Goal: Task Accomplishment & Management: Complete application form

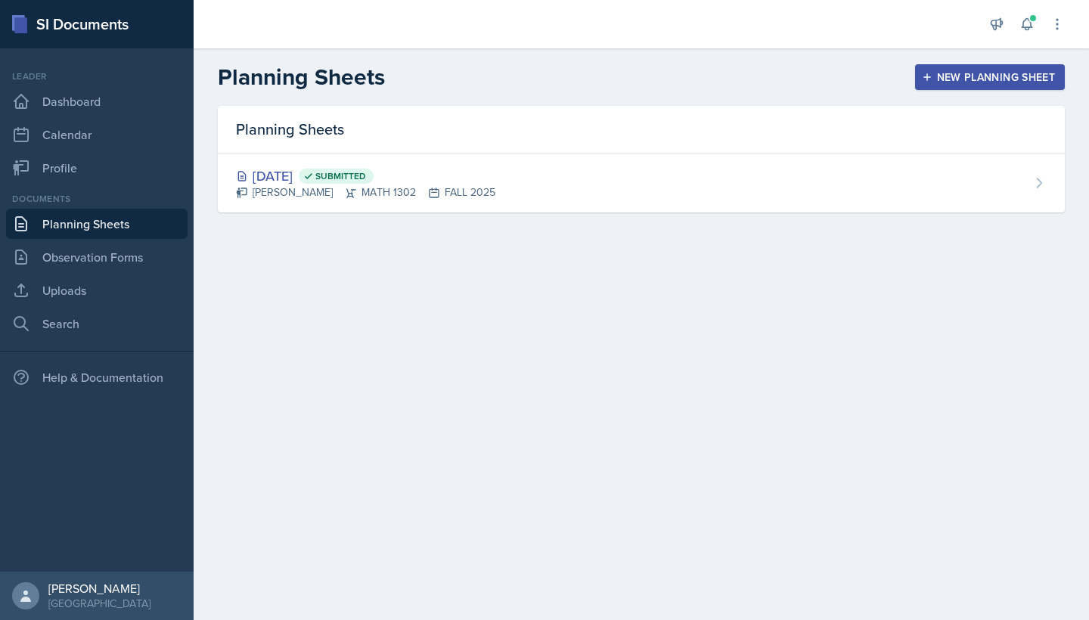
click at [943, 73] on div "New Planning Sheet" at bounding box center [990, 77] width 130 height 12
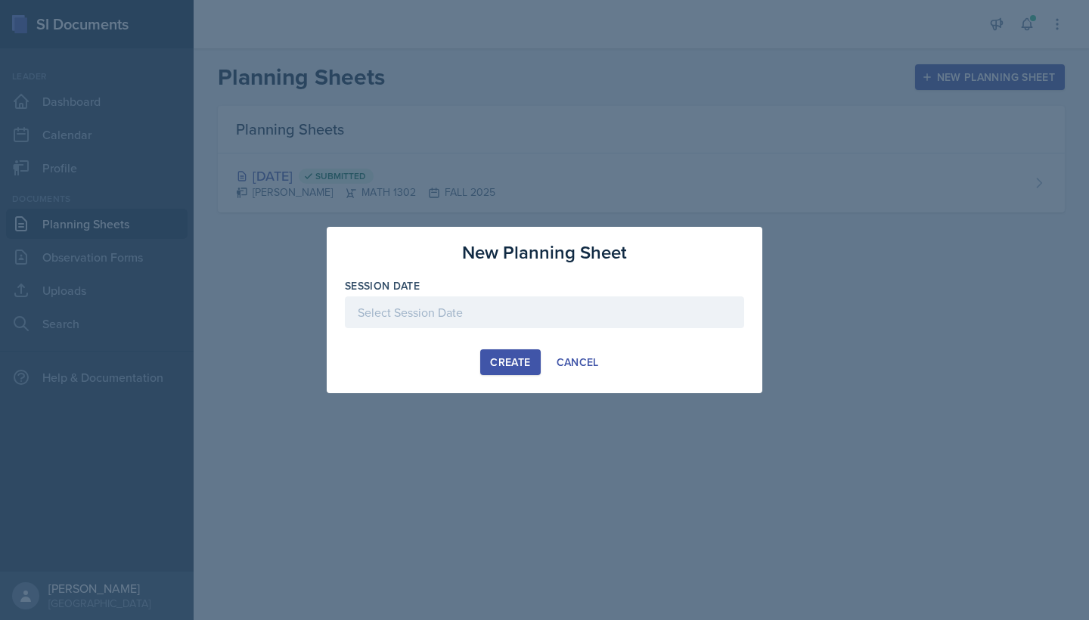
click at [519, 368] on div "Create" at bounding box center [510, 362] width 40 height 12
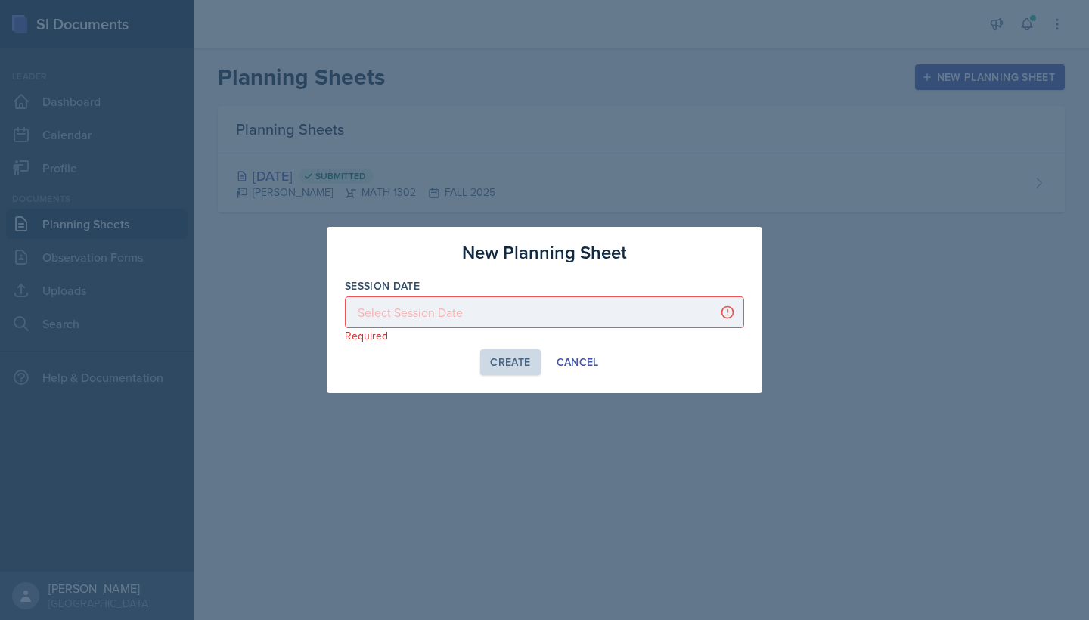
click at [573, 322] on div at bounding box center [544, 313] width 399 height 32
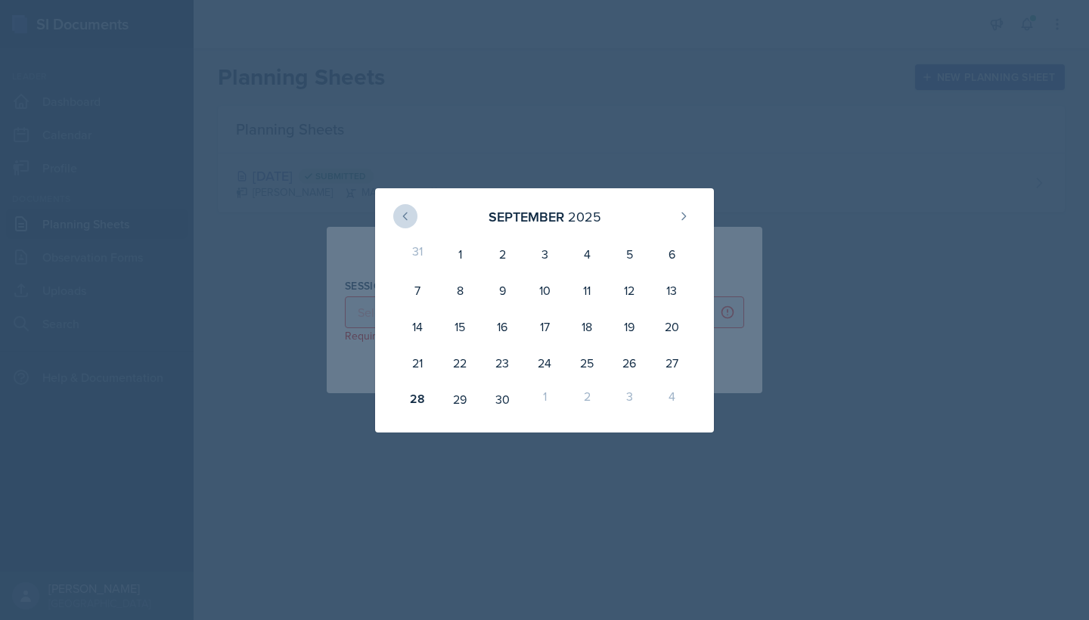
click at [411, 219] on icon at bounding box center [405, 216] width 12 height 12
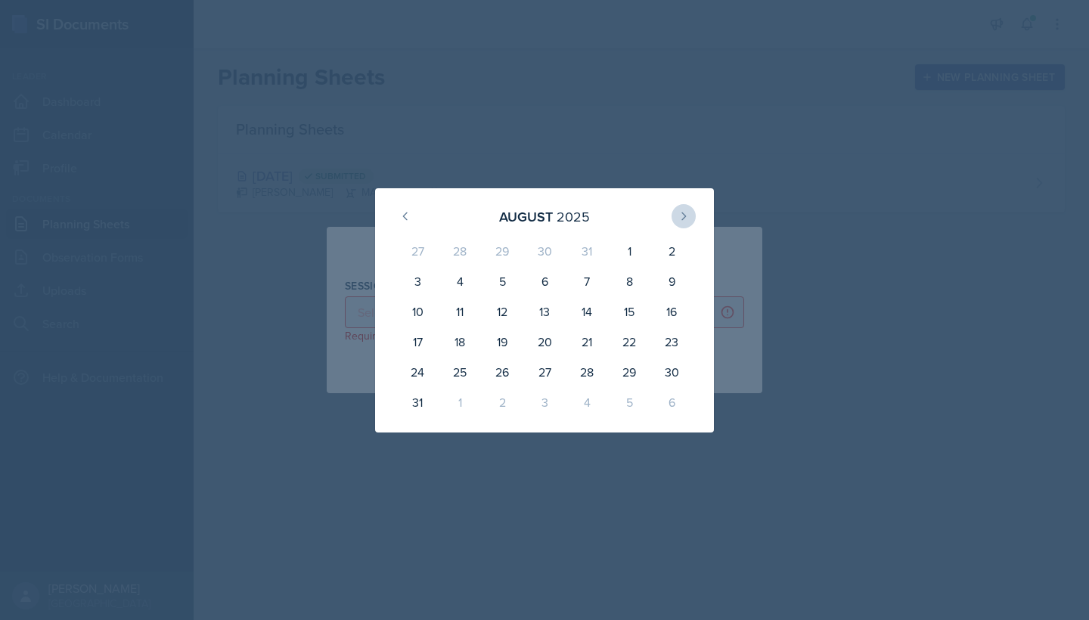
click at [682, 219] on icon at bounding box center [684, 216] width 12 height 12
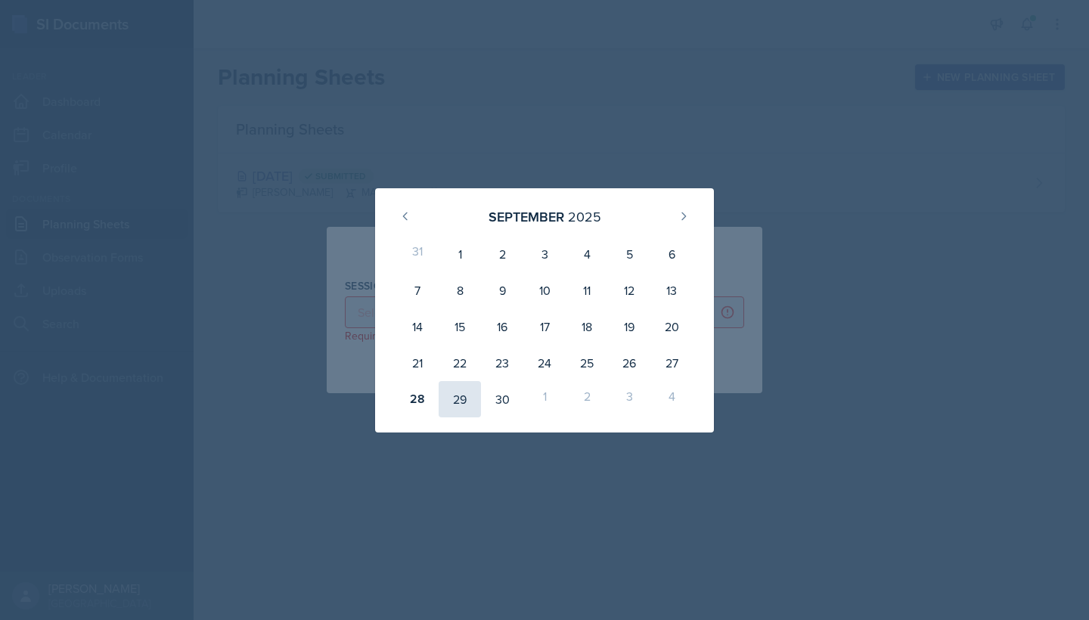
click at [455, 401] on div "29" at bounding box center [460, 399] width 42 height 36
type input "[DATE]"
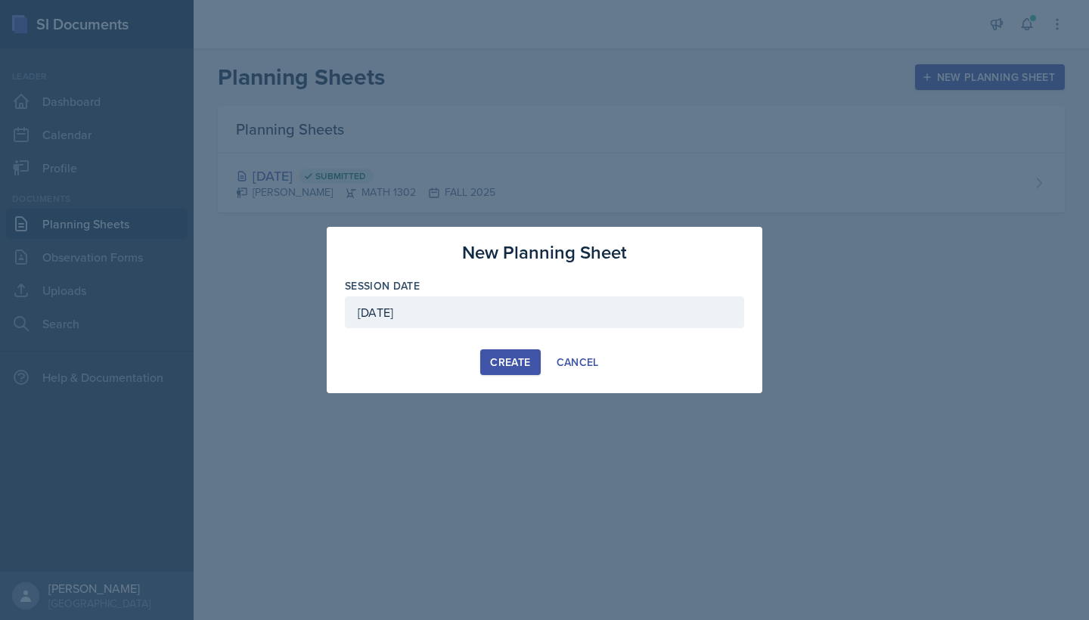
click at [521, 359] on div "Create" at bounding box center [510, 362] width 40 height 12
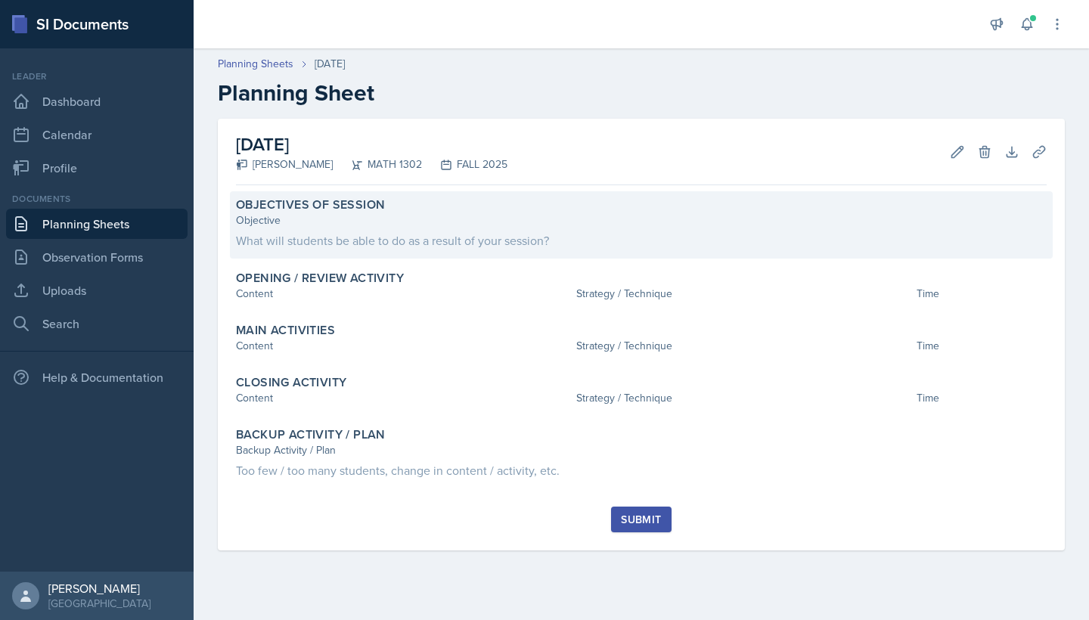
click at [348, 243] on div "What will students be able to do as a result of your session?" at bounding box center [641, 241] width 811 height 18
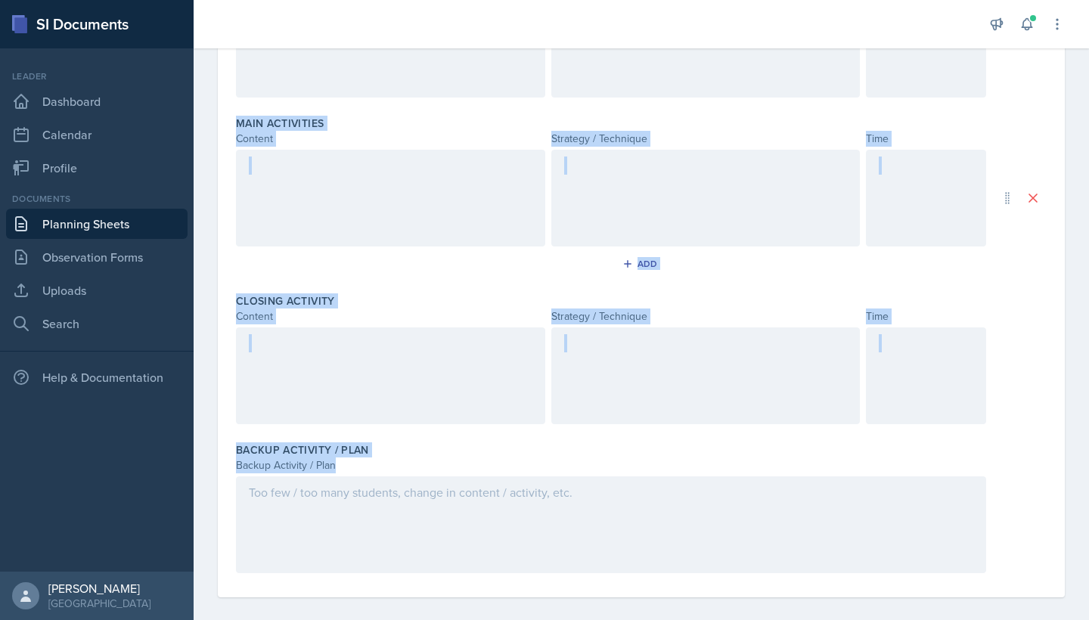
scroll to position [430, 0]
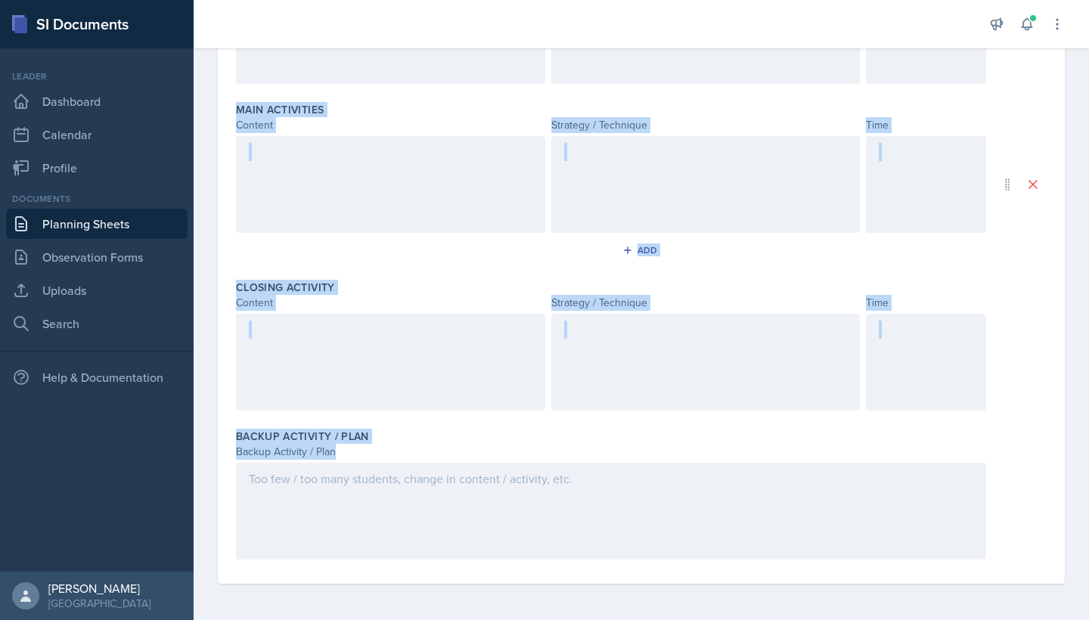
drag, startPoint x: 234, startPoint y: 213, endPoint x: 491, endPoint y: 526, distance: 405.3
click at [491, 526] on div "Date September 29th, 2025 September 2025 31 1 2 3 4 5 6 7 8 9 10 11 12 13 14 15…" at bounding box center [641, 136] width 847 height 896
copy div "Objectives of Session Objective Add Opening / Review Activity Content Strategy …"
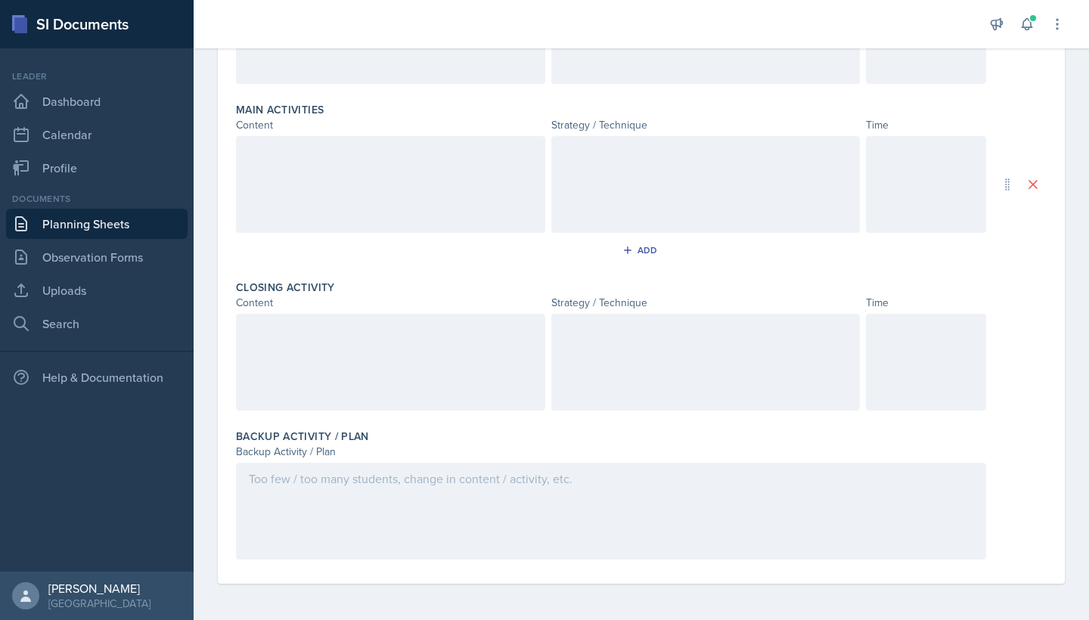
click at [1074, 494] on div "Date September 29th, 2025 September 2025 31 1 2 3 4 5 6 7 8 9 10 11 12 13 14 15…" at bounding box center [642, 154] width 896 height 932
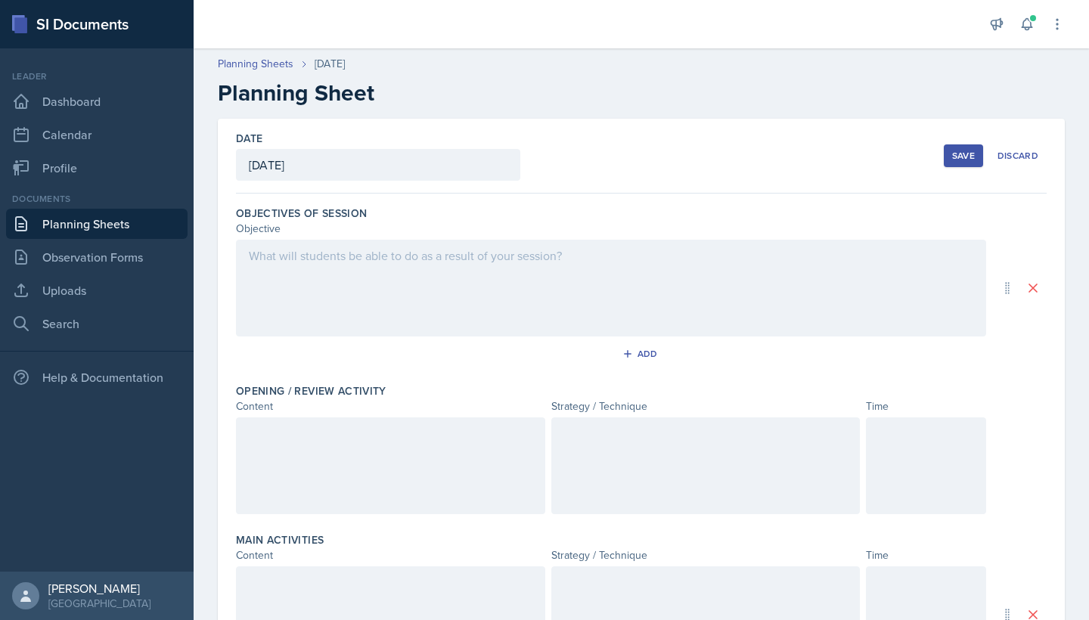
scroll to position [0, 0]
click at [454, 255] on div at bounding box center [611, 288] width 750 height 97
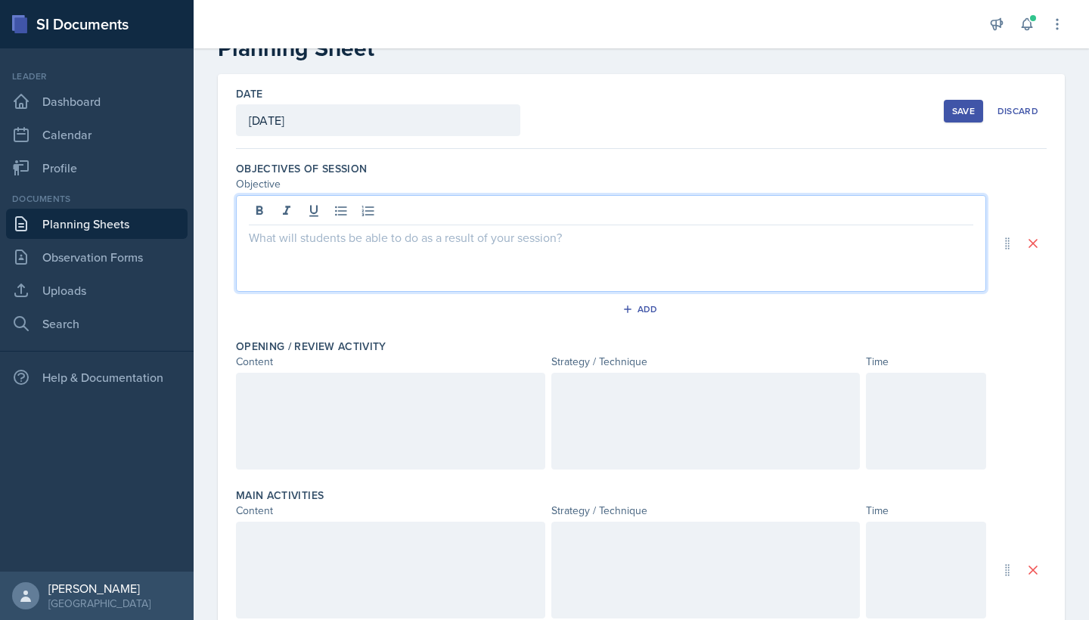
scroll to position [66, 0]
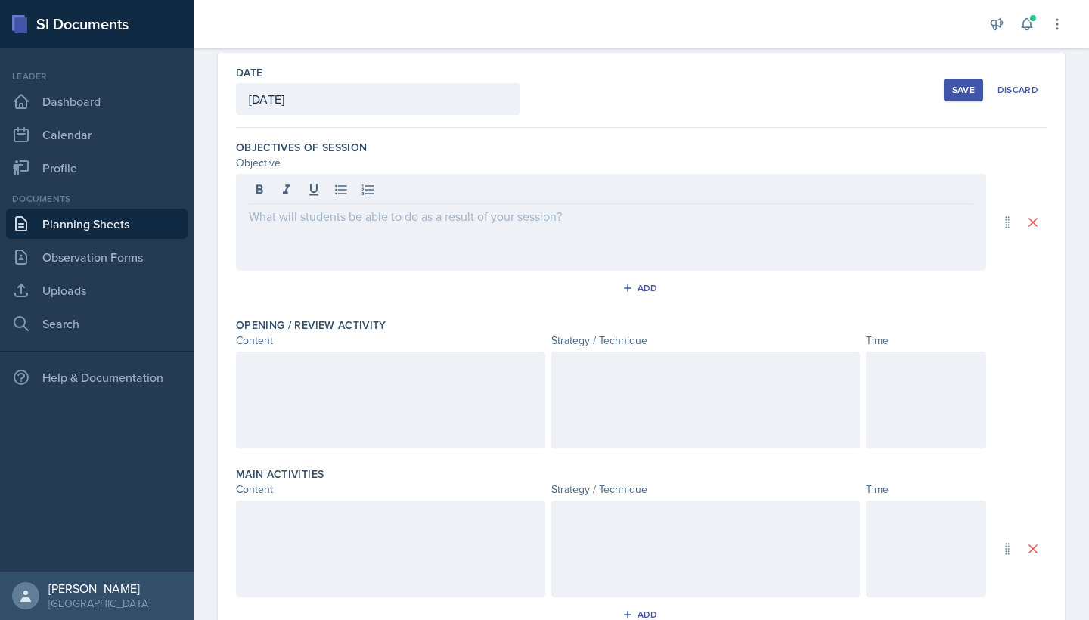
click at [1044, 308] on div "Objectives of Session Objective Add" at bounding box center [641, 223] width 811 height 178
click at [421, 208] on div at bounding box center [611, 222] width 750 height 97
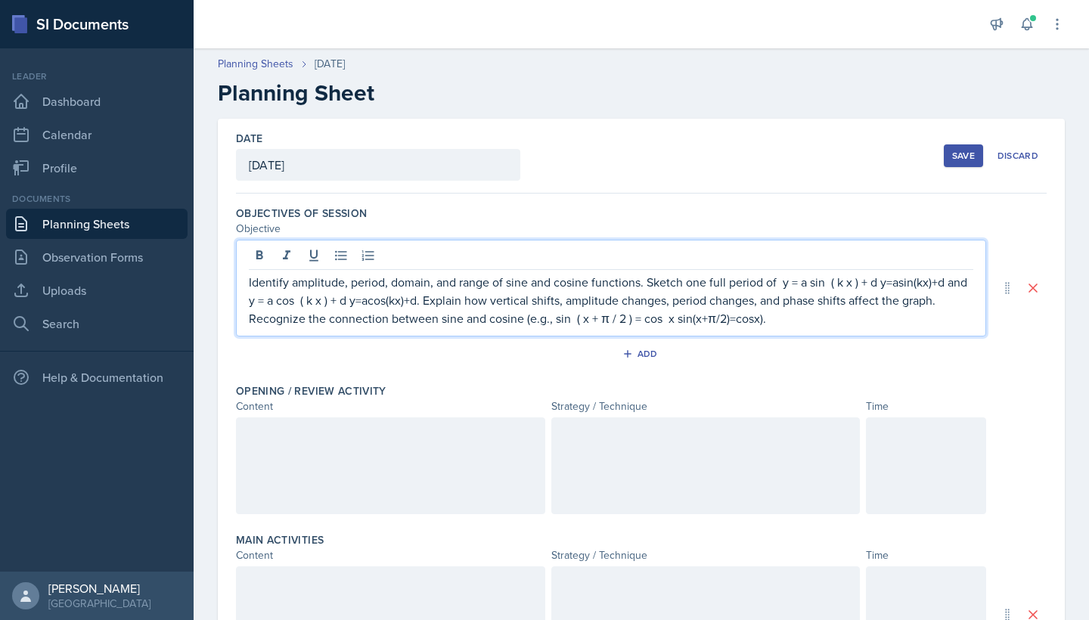
scroll to position [0, 0]
click at [249, 282] on p "Identify amplitude, period, domain, and range of sine and cosine functions. Ske…" at bounding box center [611, 300] width 725 height 54
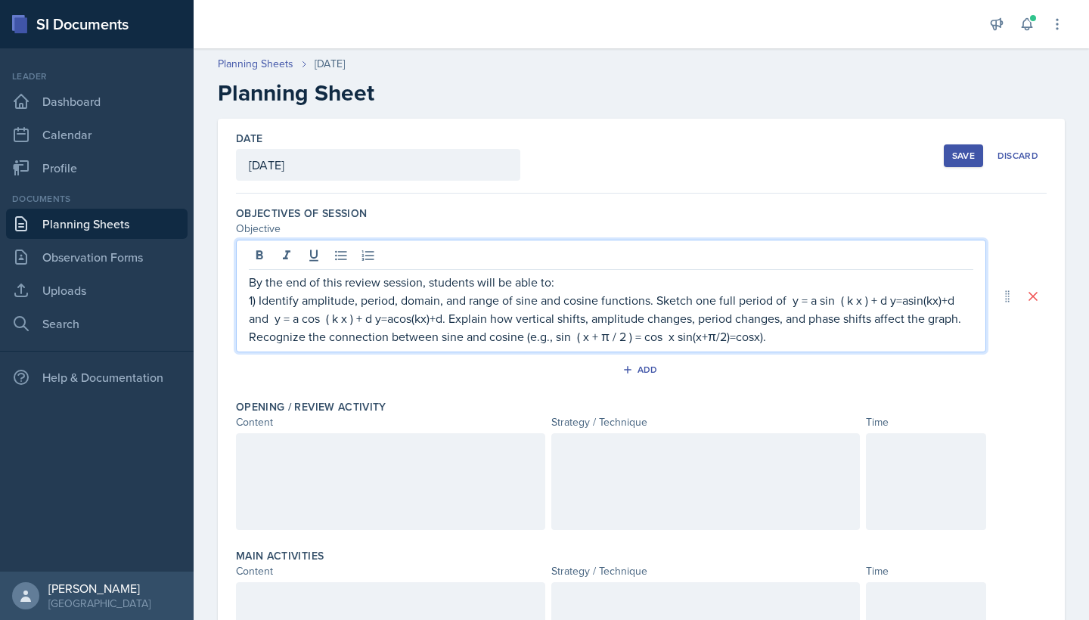
click at [657, 299] on p "1) Identify amplitude, period, domain, and range of sine and cosine functions. …" at bounding box center [611, 318] width 725 height 54
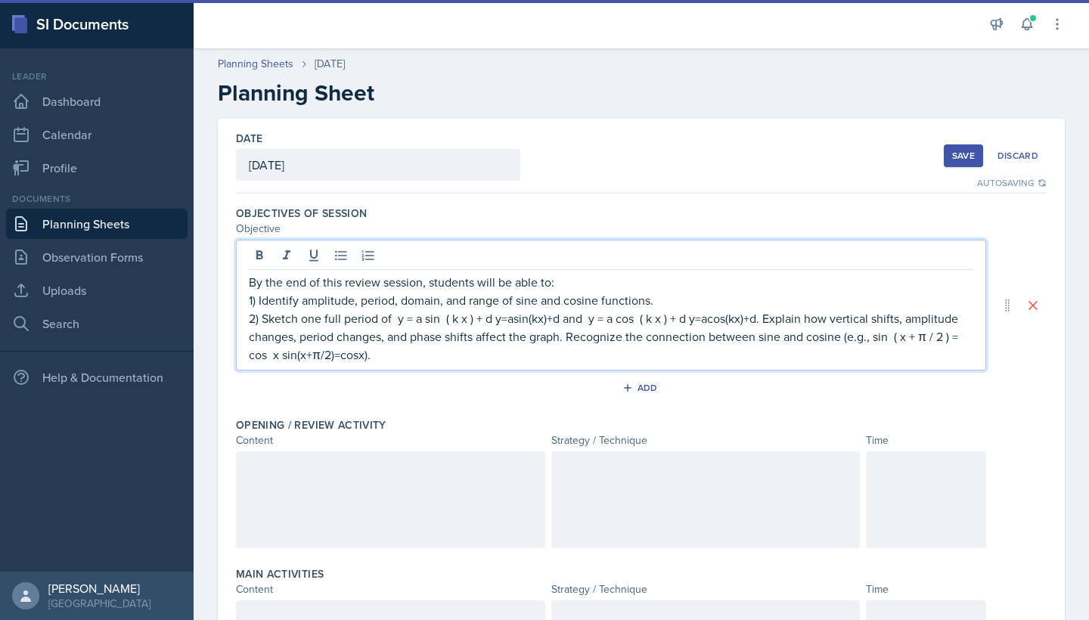
click at [496, 320] on p "2) Sketch one full period of y = a sin ⁡ ( k x ) + d y=asin(kx)+d and y = a cos…" at bounding box center [611, 336] width 725 height 54
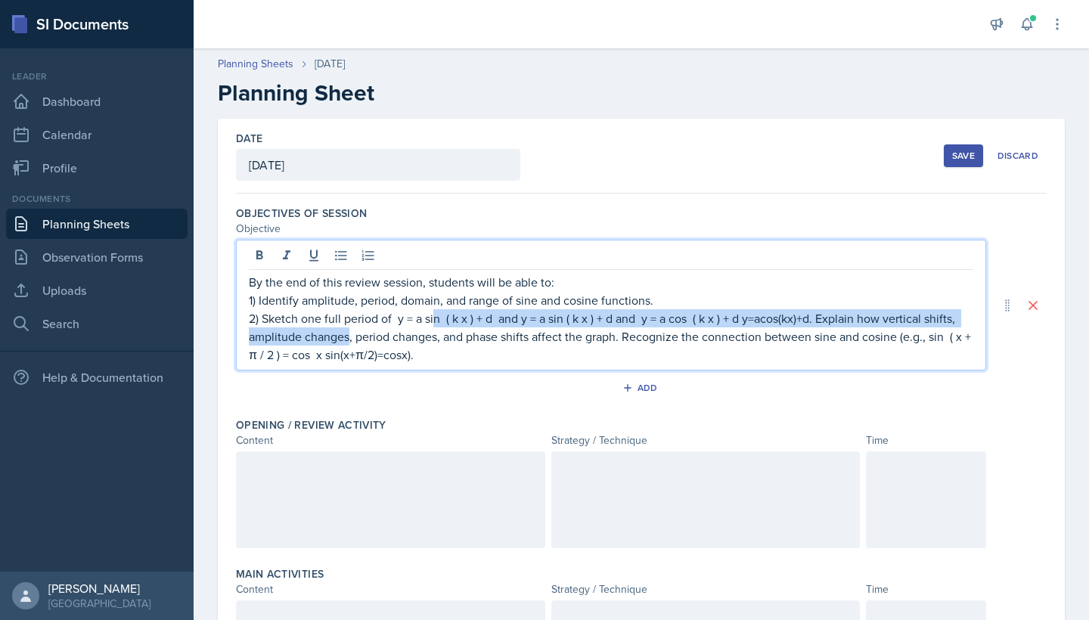
drag, startPoint x: 349, startPoint y: 327, endPoint x: 436, endPoint y: 317, distance: 87.6
click at [436, 317] on p "2) Sketch one full period of y = a sin ⁡ ( k x ) + d and y = a sin ( k x ) + d …" at bounding box center [611, 336] width 725 height 54
click at [630, 322] on p "2) Sketch one full period of y = a sin ⁡ ( k x ) + d and y = a sin ( k x ) + d …" at bounding box center [611, 336] width 725 height 54
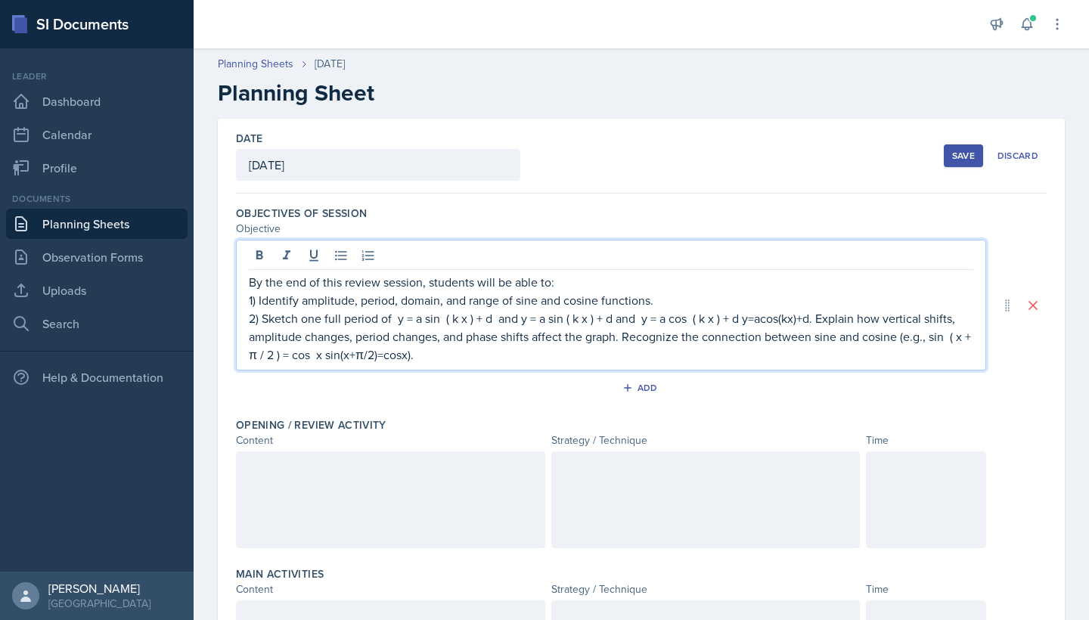
click at [619, 318] on p "2) Sketch one full period of y = a sin ⁡ ( k x ) + d and y = a sin ( k x ) + d …" at bounding box center [611, 336] width 725 height 54
click at [694, 324] on p "2) Sketch one full period of y = a sin ⁡ ( k x ) + d and y = a cos ⁡ ( k x ) + …" at bounding box center [611, 336] width 725 height 54
click at [782, 337] on p "3) Explain how vertical shifts, amplitude changes, period changes, and phase sh…" at bounding box center [611, 346] width 725 height 36
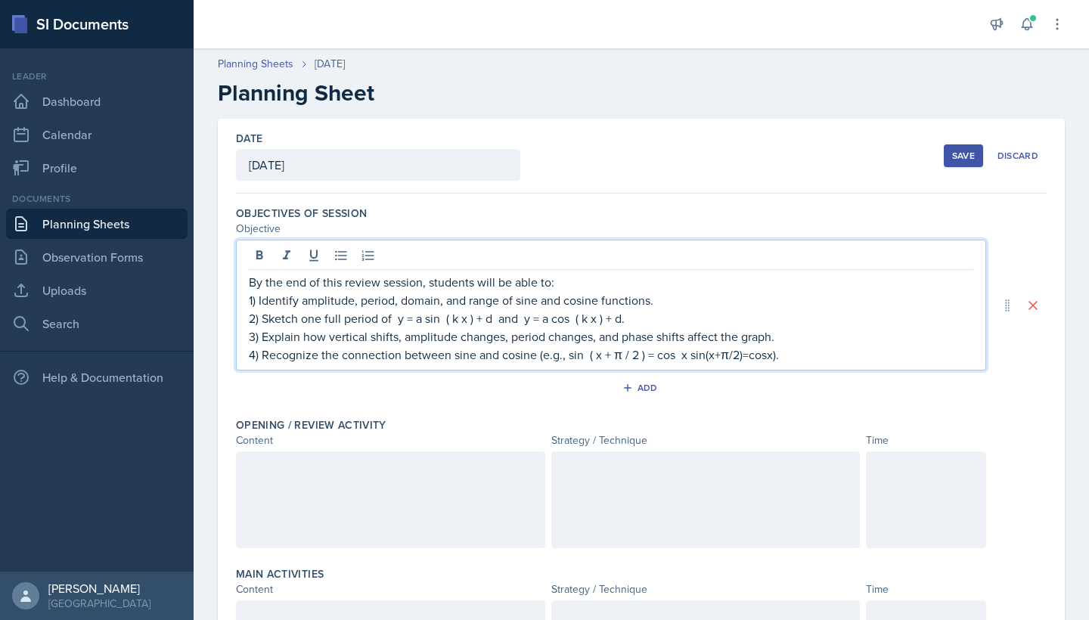
click at [769, 358] on p "4) Recognize the connection between sine and cosine (e.g., sin ⁡ ( x + π / 2 ) …" at bounding box center [611, 355] width 725 height 18
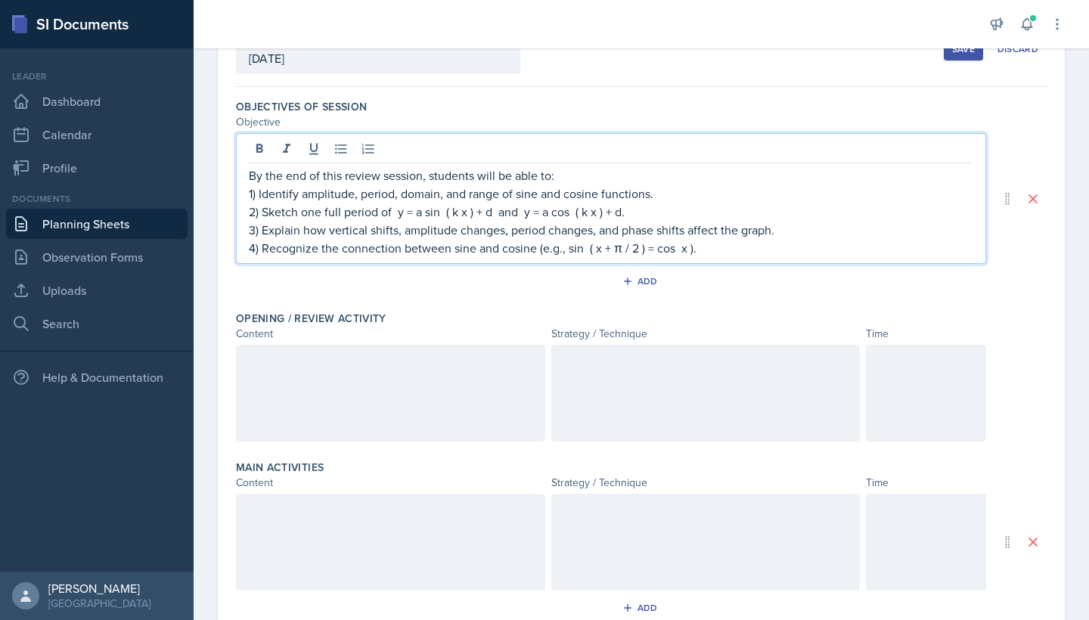
scroll to position [110, 0]
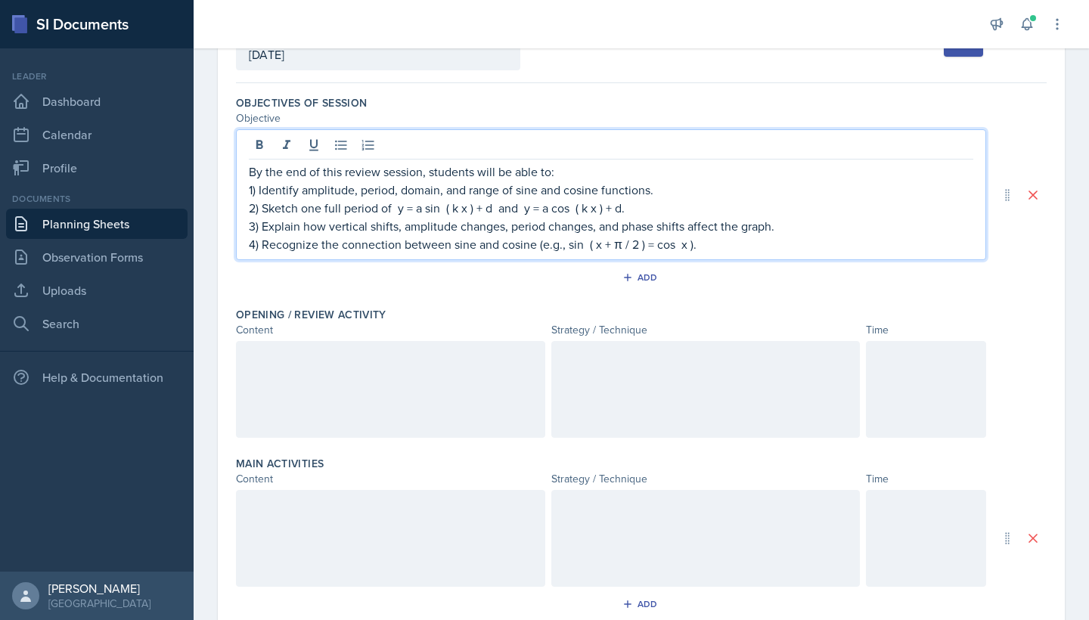
click at [855, 288] on div "Add" at bounding box center [641, 280] width 811 height 29
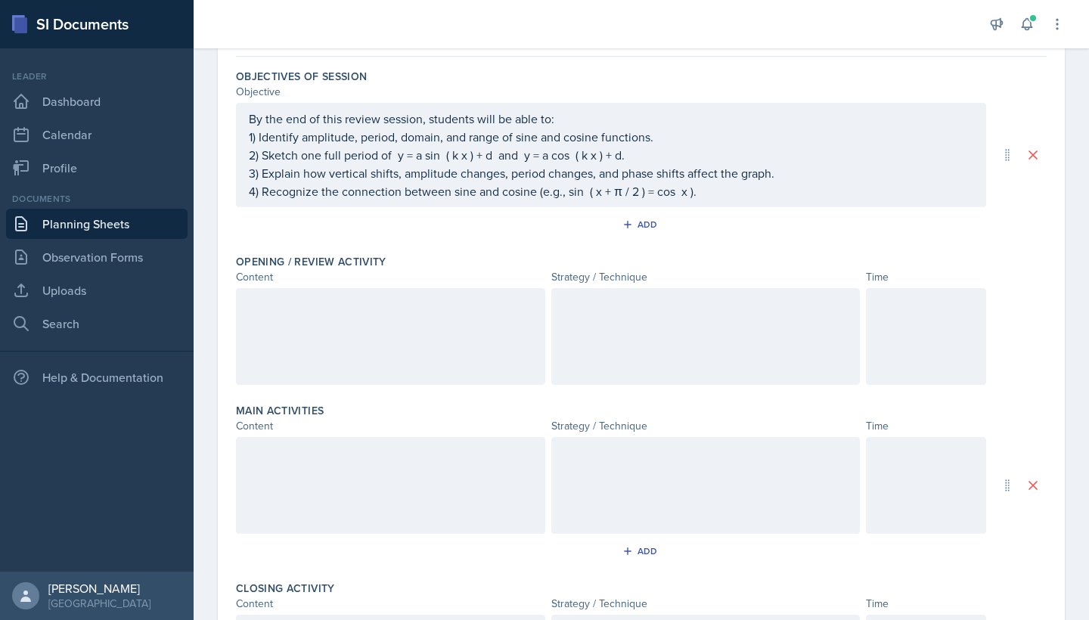
scroll to position [140, 0]
click at [388, 329] on div at bounding box center [390, 333] width 309 height 97
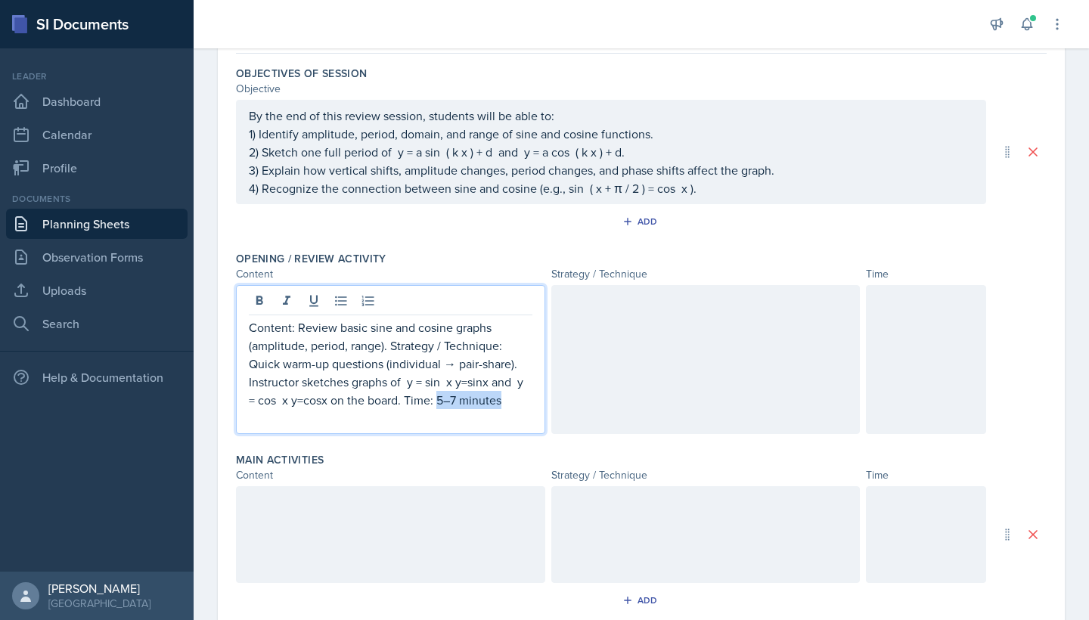
drag, startPoint x: 509, startPoint y: 402, endPoint x: 439, endPoint y: 400, distance: 70.4
click at [439, 400] on p "Content: Review basic sine and cosine graphs (amplitude, period, range). Strate…" at bounding box center [391, 364] width 284 height 91
click at [887, 351] on div at bounding box center [926, 359] width 120 height 149
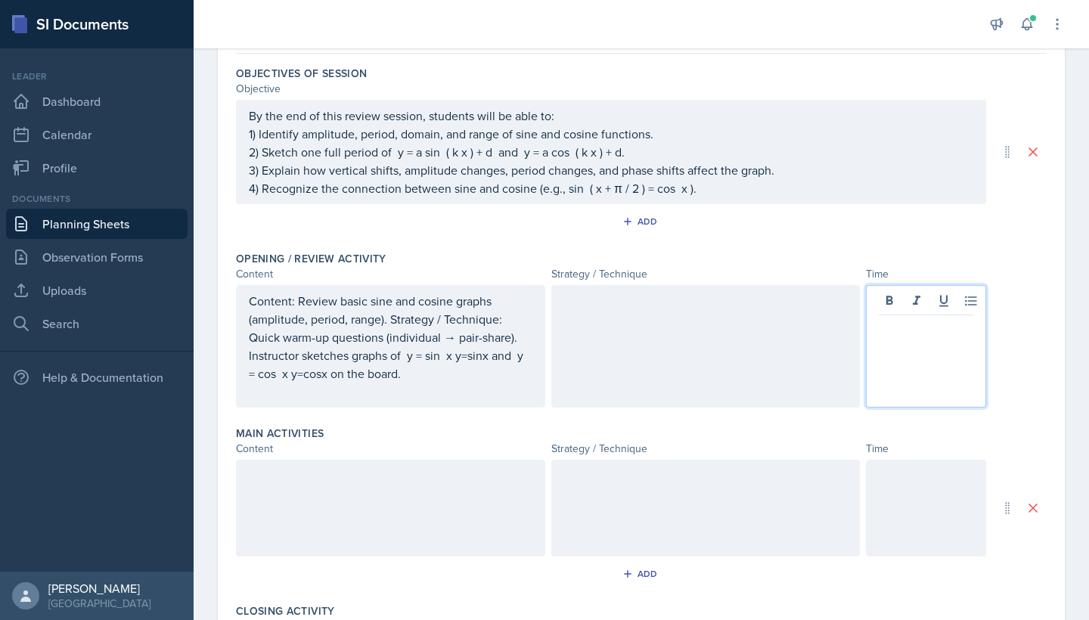
paste div
click at [887, 329] on p "5–7 minutes" at bounding box center [926, 328] width 95 height 18
click at [816, 347] on div at bounding box center [706, 346] width 309 height 123
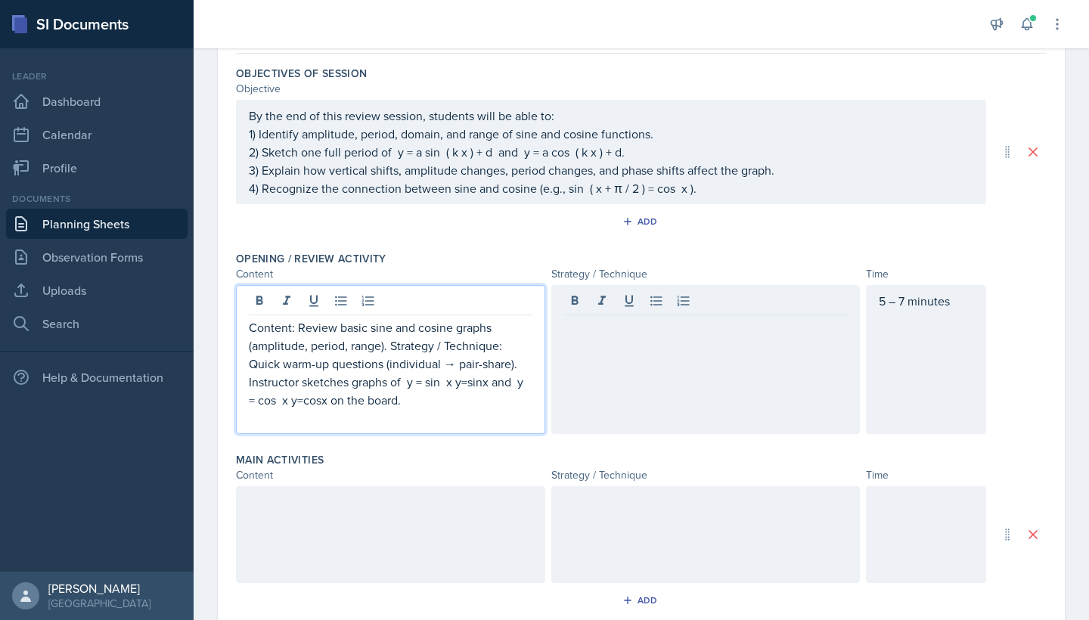
drag, startPoint x: 250, startPoint y: 337, endPoint x: 417, endPoint y: 409, distance: 181.0
click at [417, 409] on p "Content: Review basic sine and cosine graphs (amplitude, period, range). Strate…" at bounding box center [391, 364] width 284 height 91
drag, startPoint x: 250, startPoint y: 368, endPoint x: 405, endPoint y: 401, distance: 157.7
click at [405, 401] on p "Content: Review basic sine and cosine graphs (amplitude, period, range). Strate…" at bounding box center [391, 364] width 284 height 91
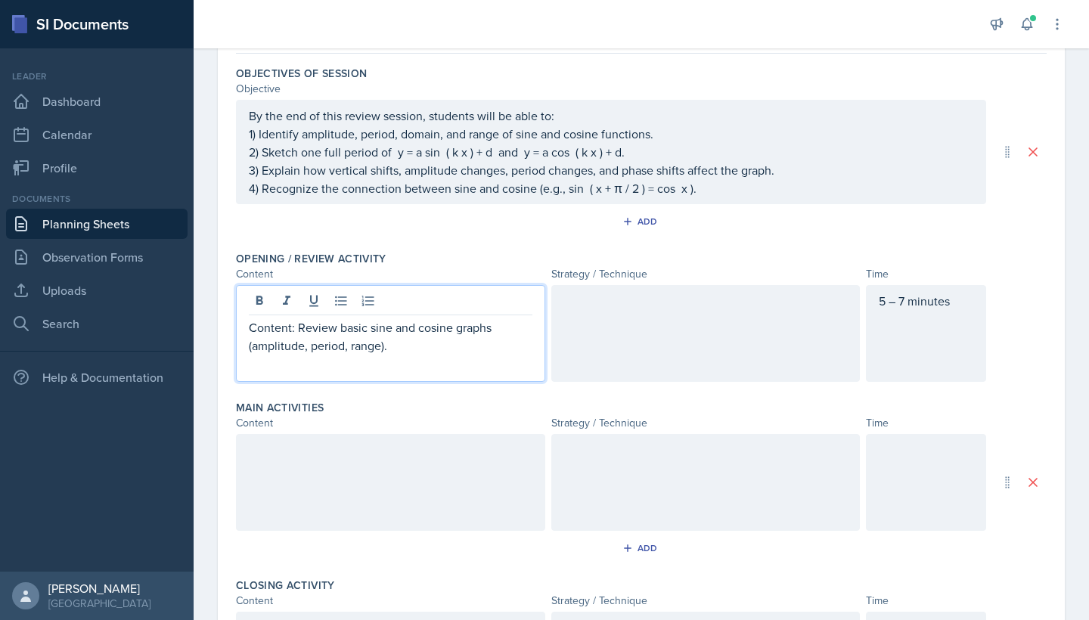
click at [603, 322] on div at bounding box center [706, 333] width 309 height 97
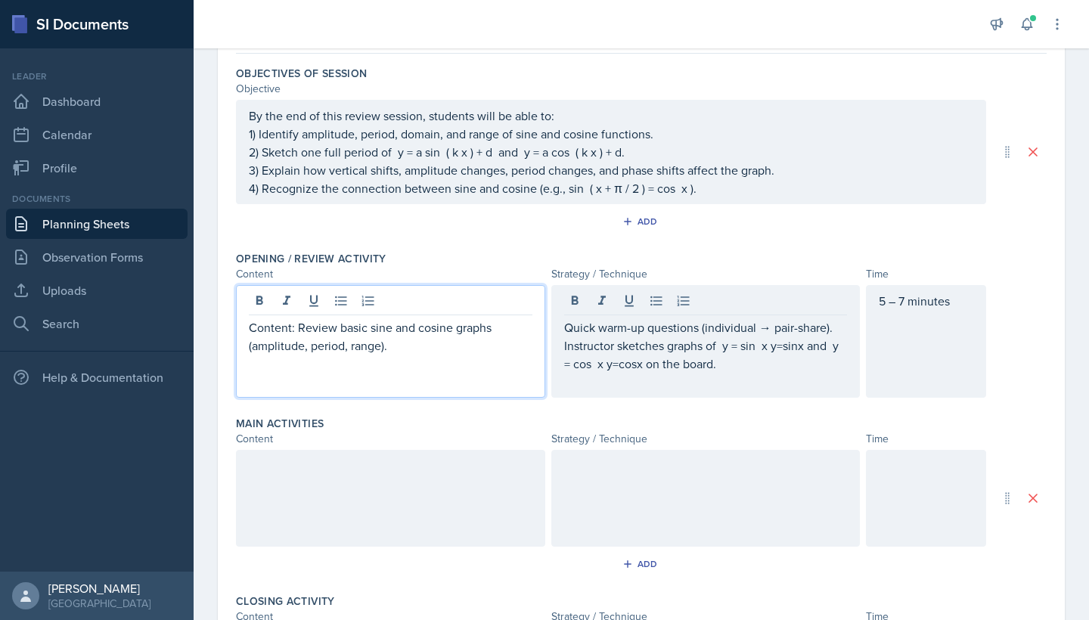
click at [297, 299] on div "Content: Review basic sine and cosine graphs (amplitude, period, range)." at bounding box center [390, 341] width 309 height 113
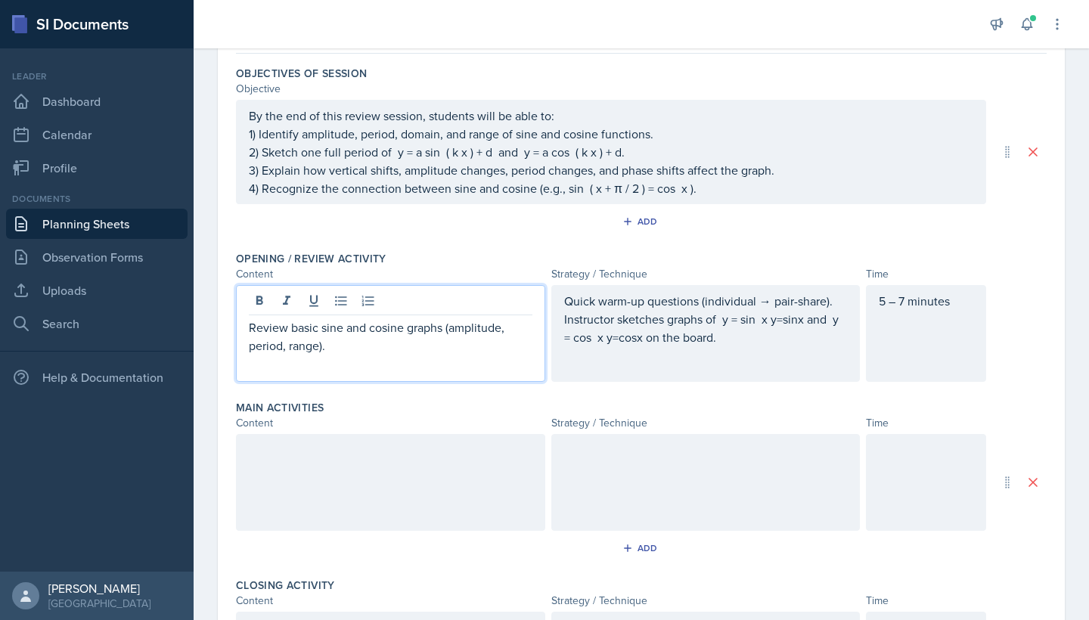
click at [287, 348] on p "Review basic sine and cosine graphs (amplitude, period, range)." at bounding box center [391, 337] width 284 height 36
click at [296, 346] on p "Review basic sine and cosine graphs (amplitude, period, Domain, range)." at bounding box center [391, 337] width 284 height 36
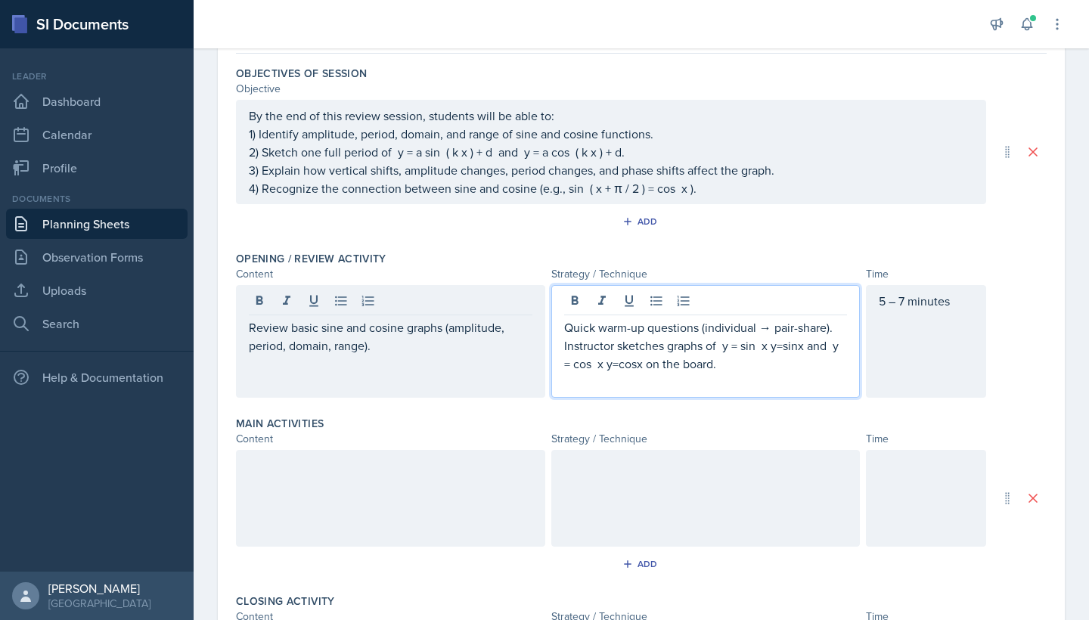
click at [564, 304] on div "Quick warm-up questions (individual → pair-share). Instructor sketches graphs o…" at bounding box center [706, 341] width 309 height 113
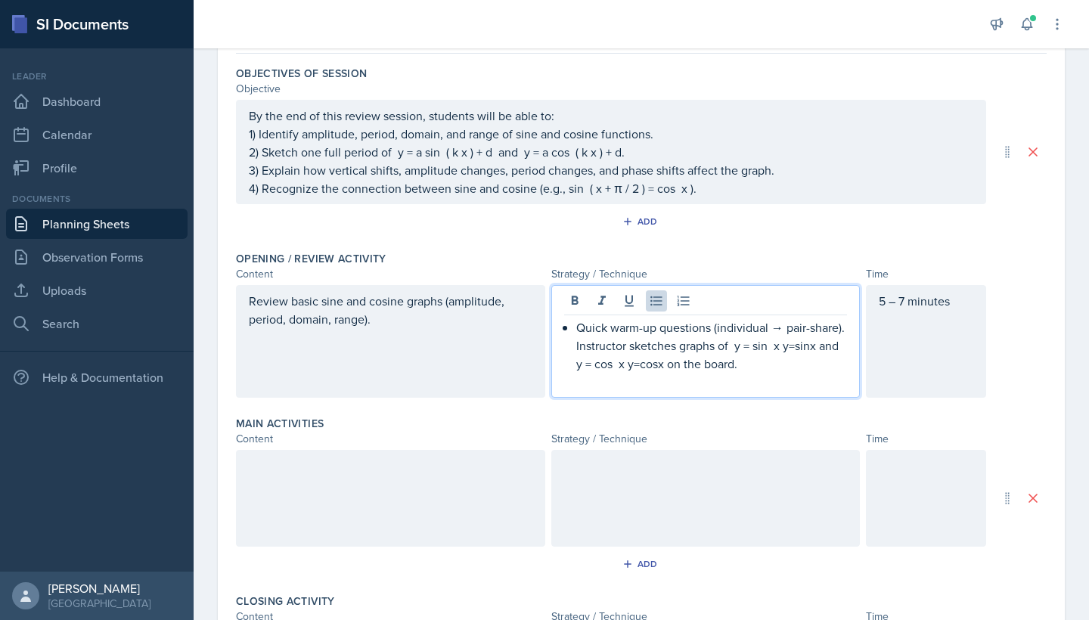
click at [578, 346] on p "Quick warm-up questions (individual → pair-share). Instructor sketches graphs o…" at bounding box center [712, 346] width 272 height 54
click at [663, 367] on p "Instructor sketches graphs of y = sin ⁡ x y=sinx and y = cos ⁡ x y=cosx on the …" at bounding box center [712, 355] width 272 height 36
click at [817, 353] on p "Instructor sketches graphs of y = sin ⁡ x y=sinx and y = cos x on the board." at bounding box center [712, 355] width 272 height 36
click at [775, 348] on p "Instructor sketches graphs of y = sin ⁡ x and y = cos x on the board." at bounding box center [712, 355] width 272 height 36
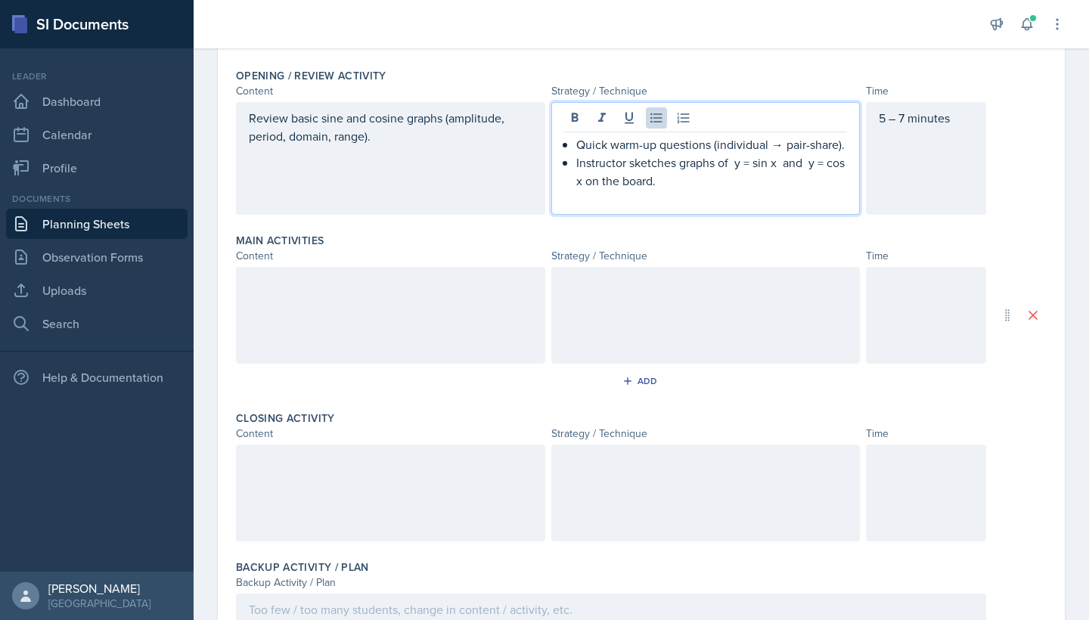
scroll to position [324, 0]
click at [404, 312] on div at bounding box center [390, 314] width 309 height 97
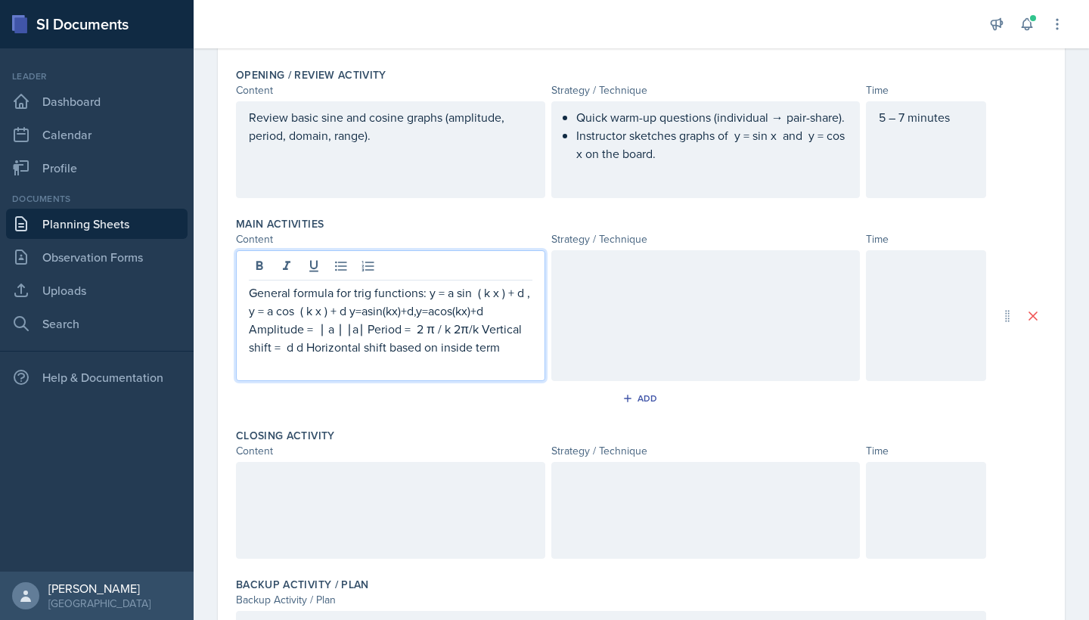
click at [412, 315] on p "General formula for trig functions: y = a sin ⁡ ( k x ) + d , y = a cos ⁡ ( k x…" at bounding box center [391, 320] width 284 height 73
click at [425, 312] on p "General formula for trig functions: y = a sin ⁡ ( k x ) + d , y = a cos ⁡ ( k x…" at bounding box center [391, 320] width 284 height 73
click at [355, 331] on p "Amplitude = ∣ a ∣ ∣a∣ Period = 2 π / k 2π/k Vertical shift = d d Horizontal shi…" at bounding box center [391, 338] width 284 height 36
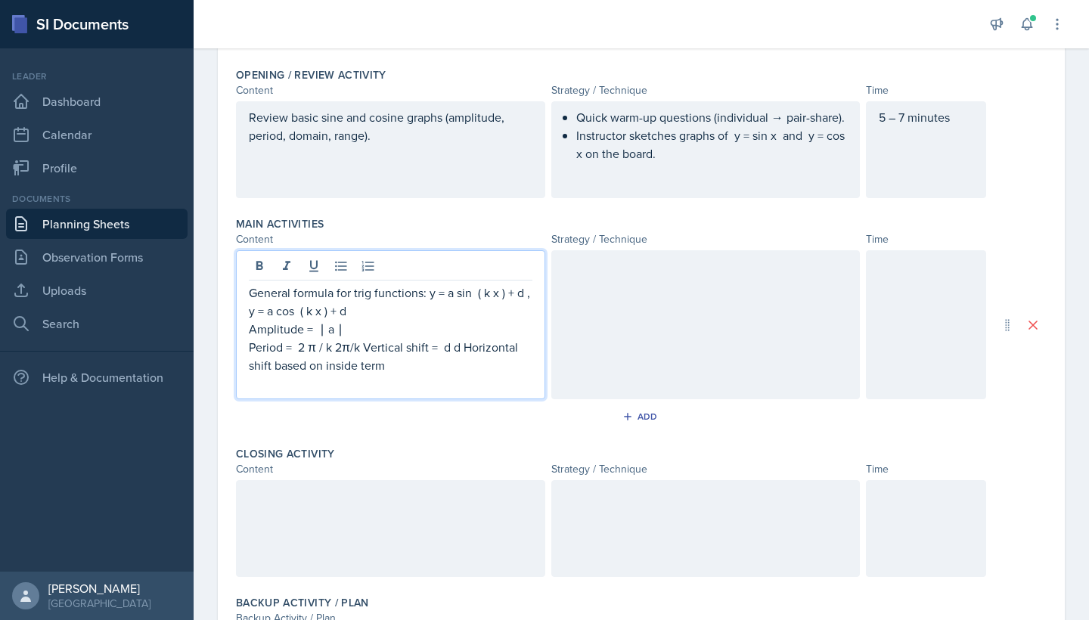
click at [337, 351] on p "Period = 2 π / k 2π/k Vertical shift = d d Horizontal shift based on inside term" at bounding box center [391, 356] width 284 height 36
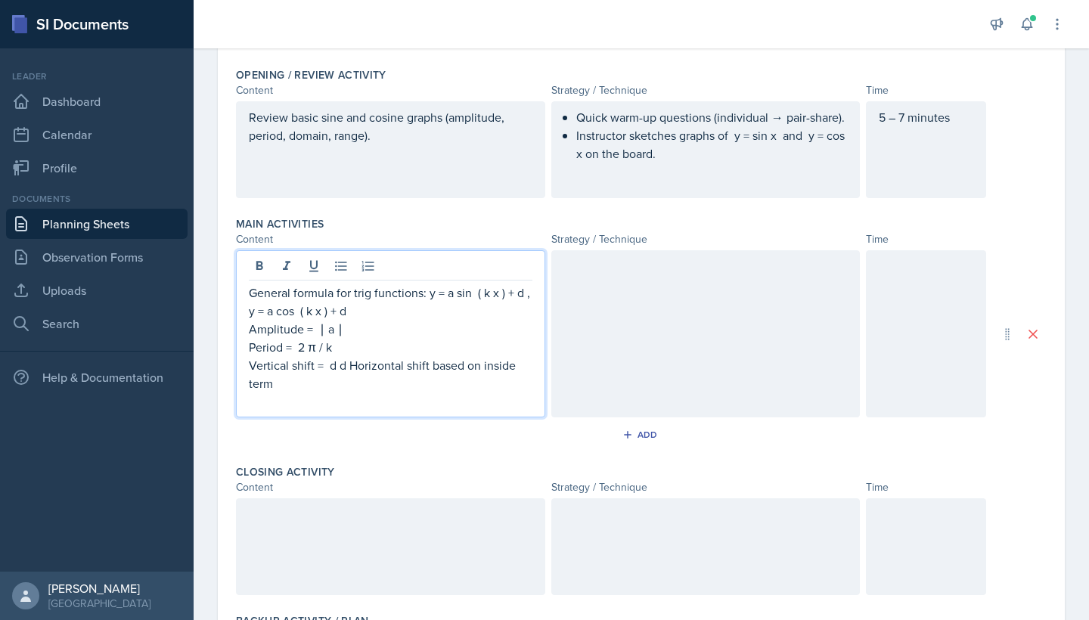
click at [346, 366] on p "Vertical shift = d d Horizontal shift based on inside term" at bounding box center [391, 374] width 284 height 36
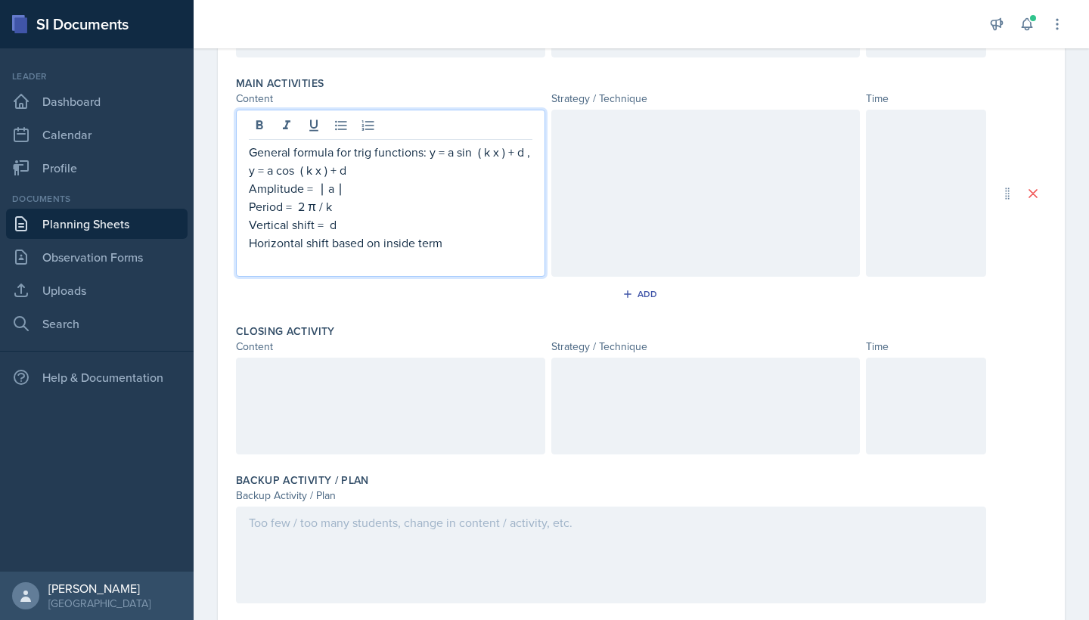
scroll to position [477, 0]
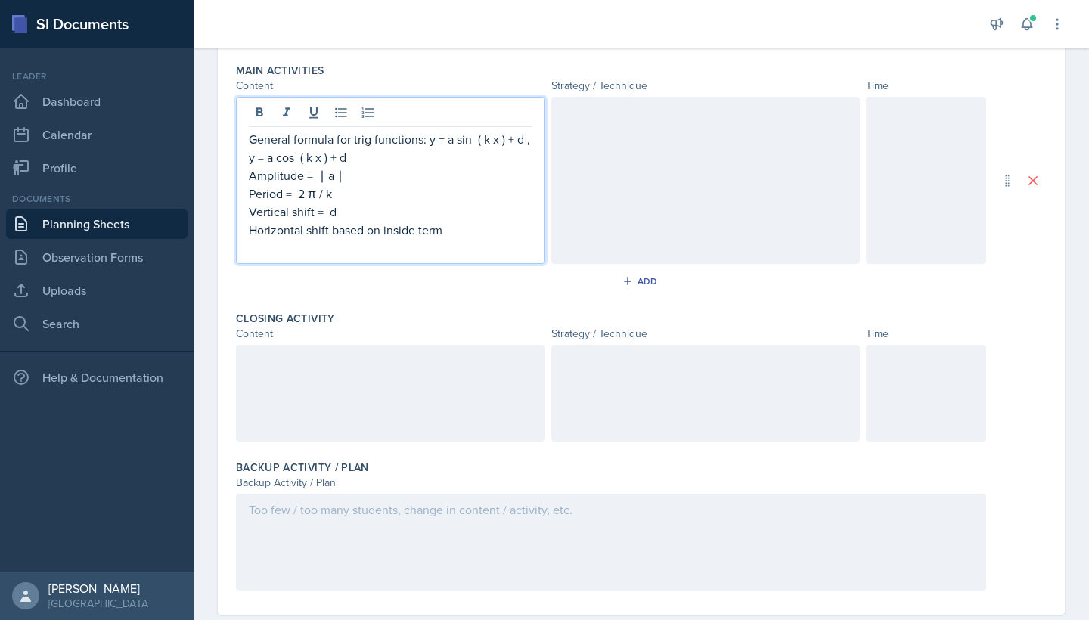
click at [632, 207] on div at bounding box center [706, 180] width 309 height 167
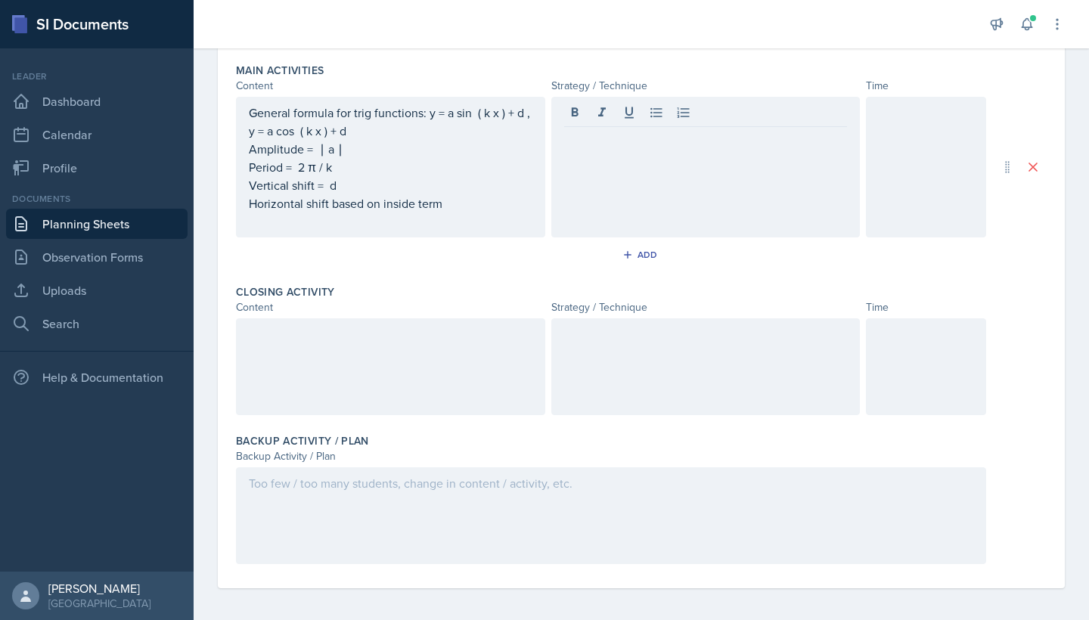
click at [605, 180] on div at bounding box center [706, 167] width 309 height 141
click at [937, 124] on div at bounding box center [926, 167] width 120 height 141
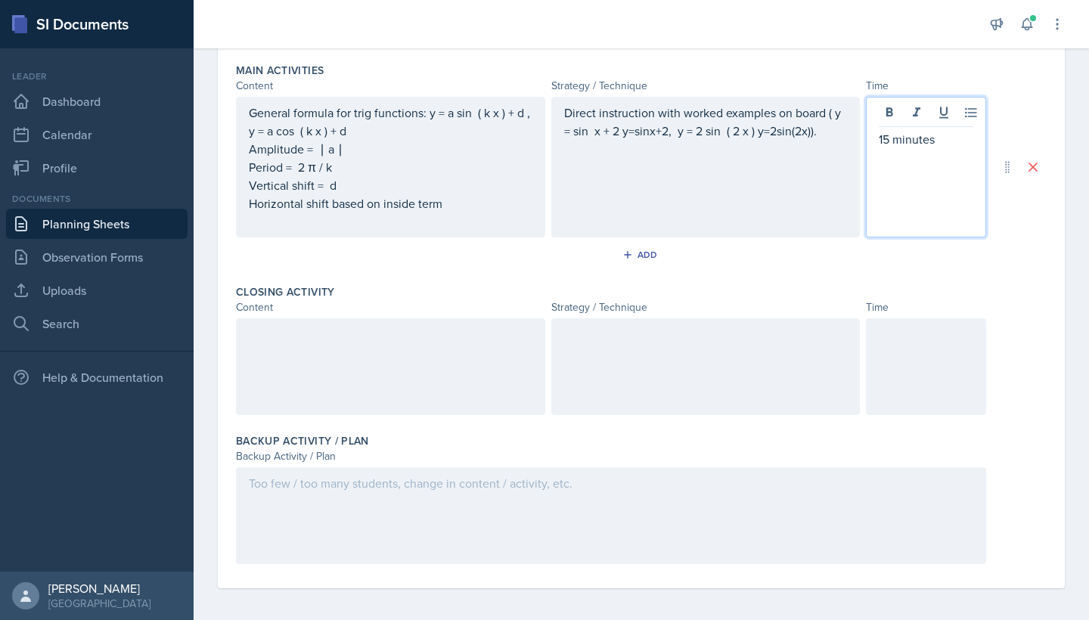
click at [668, 135] on p "Direct instruction with worked examples on board ( y = sin ⁡ x + 2 y=sinx+2, y …" at bounding box center [706, 122] width 284 height 36
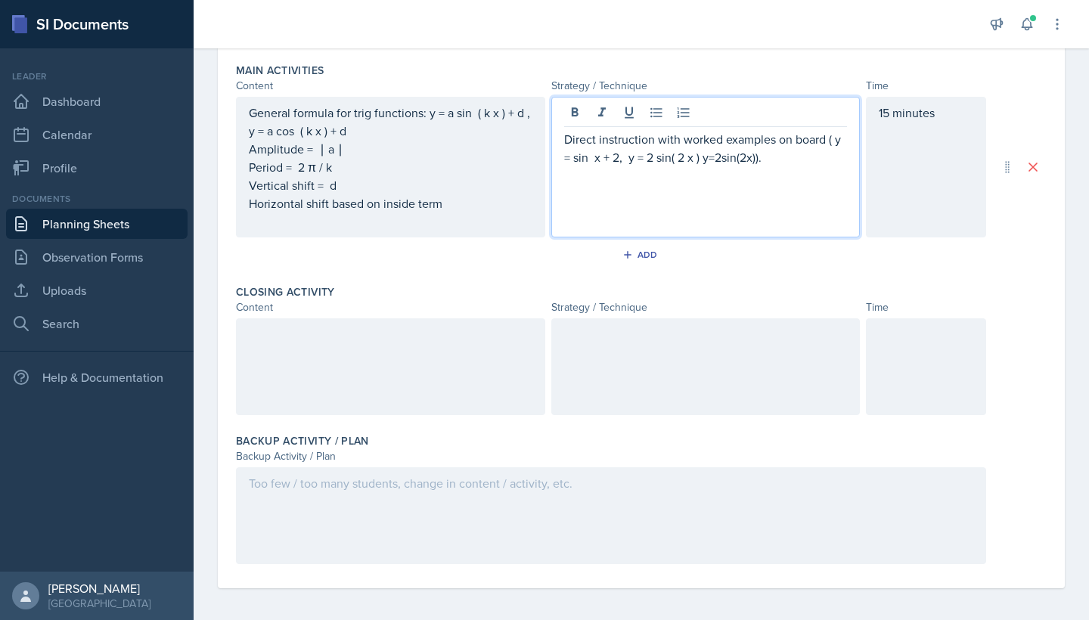
click at [704, 157] on p "Direct instruction with worked examples on board ( y = sin ⁡ x + 2, y = 2 sin( …" at bounding box center [706, 148] width 284 height 36
click at [761, 158] on p "Direct instruction with worked examples on board ( y = sin ⁡ x + 2, y = 2 sin( …" at bounding box center [706, 148] width 284 height 36
click at [671, 188] on div "Direct instruction with worked examples on board ( y = sin ⁡ x + 2, y = 2 sin( …" at bounding box center [706, 167] width 309 height 141
click at [644, 203] on div "Direct instruction with worked examples on board ( y = sin ⁡ x + 2, y = 2 sin( …" at bounding box center [706, 167] width 309 height 141
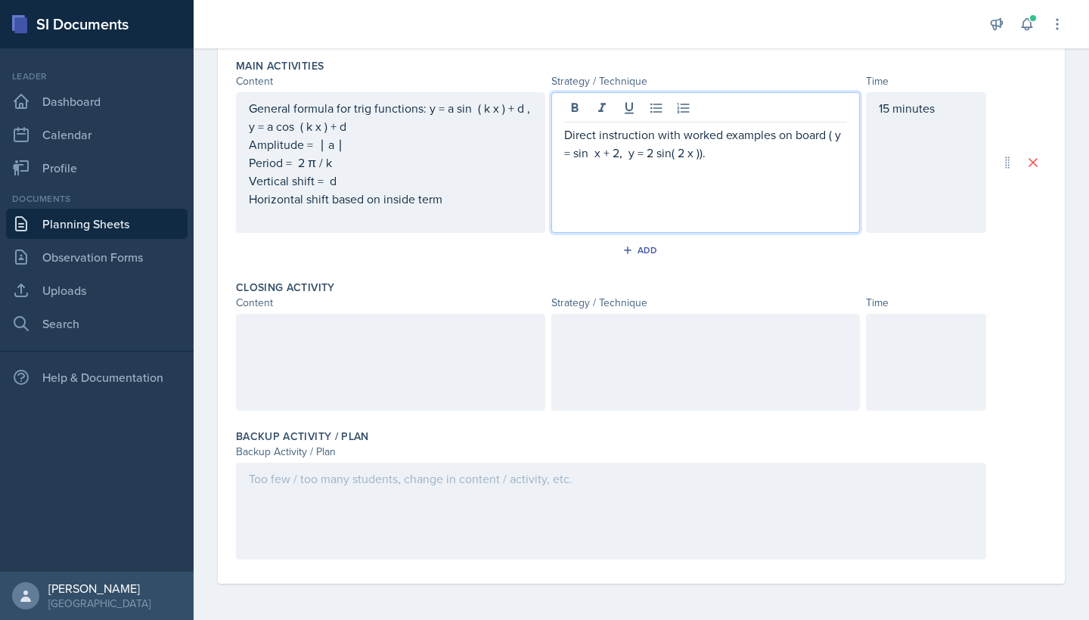
scroll to position [482, 0]
click at [381, 381] on div at bounding box center [390, 362] width 309 height 97
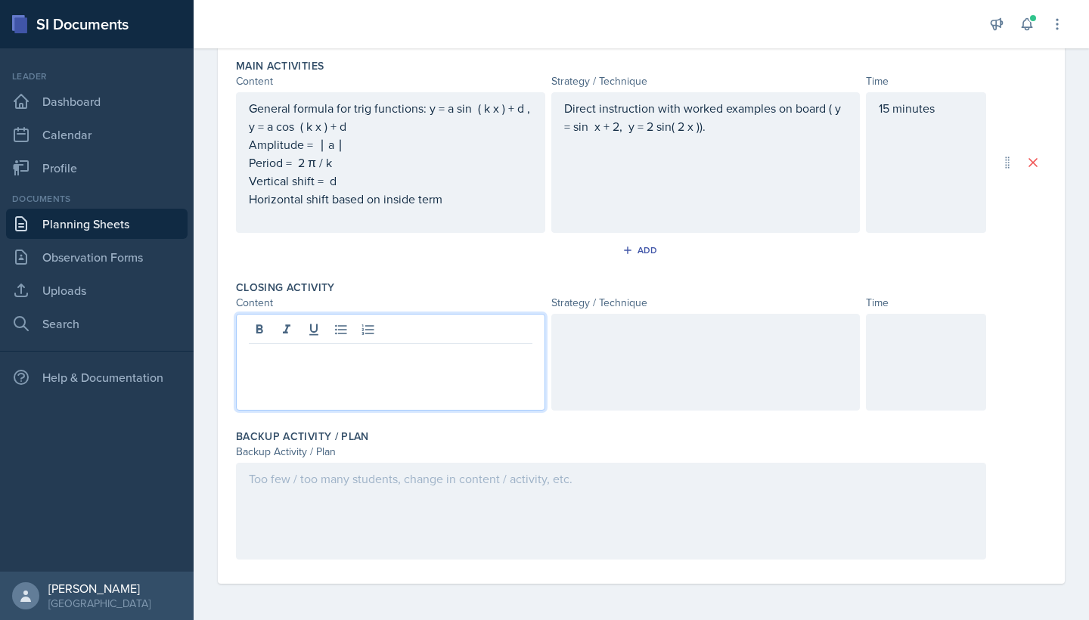
click at [885, 109] on div "15 minutes" at bounding box center [926, 162] width 120 height 141
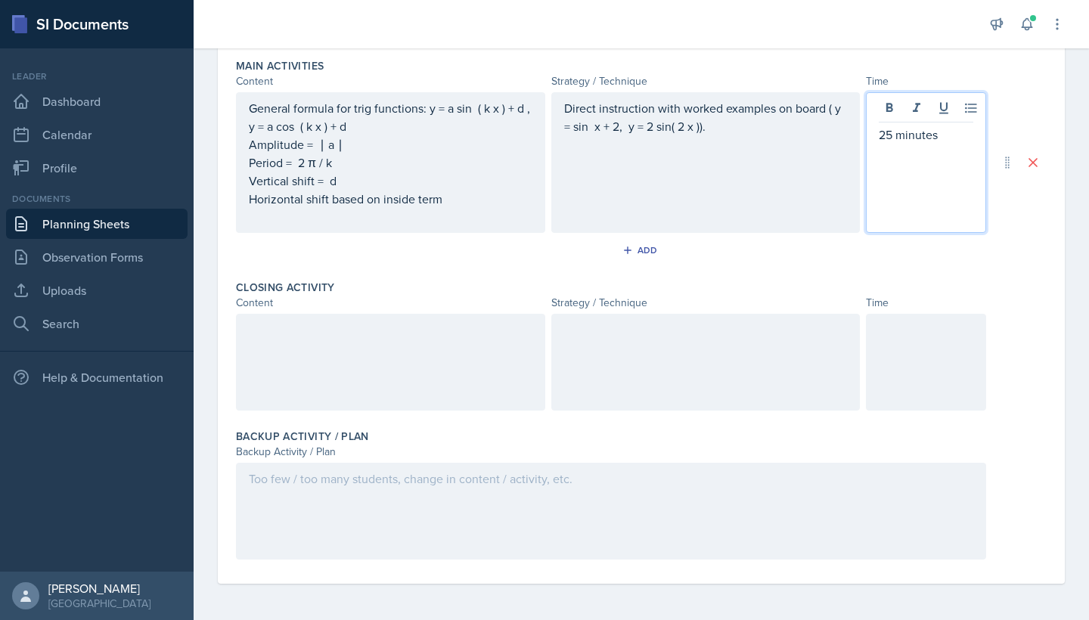
click at [481, 207] on div "General formula for trig functions: y = a sin ⁡ ( k x ) + d , y = a cos ⁡ ( k x…" at bounding box center [391, 162] width 284 height 127
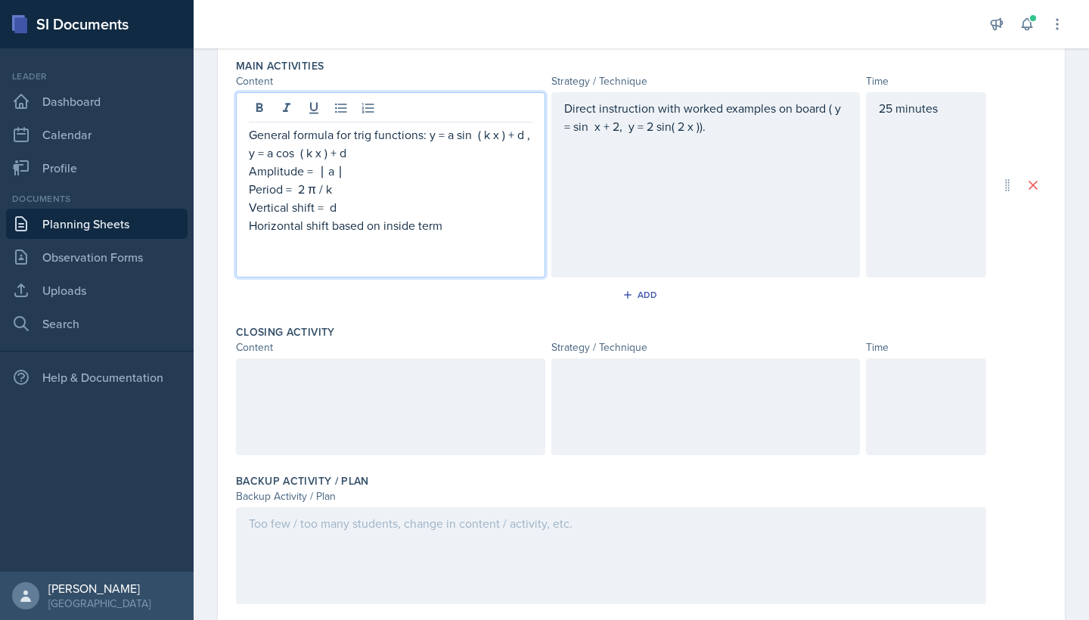
click at [890, 110] on div "25 minutes" at bounding box center [926, 184] width 120 height 185
click at [465, 209] on div "General formula for trig functions: y = a sin ⁡ ( k x ) + d , y = a cos ⁡ ( k x…" at bounding box center [391, 198] width 284 height 145
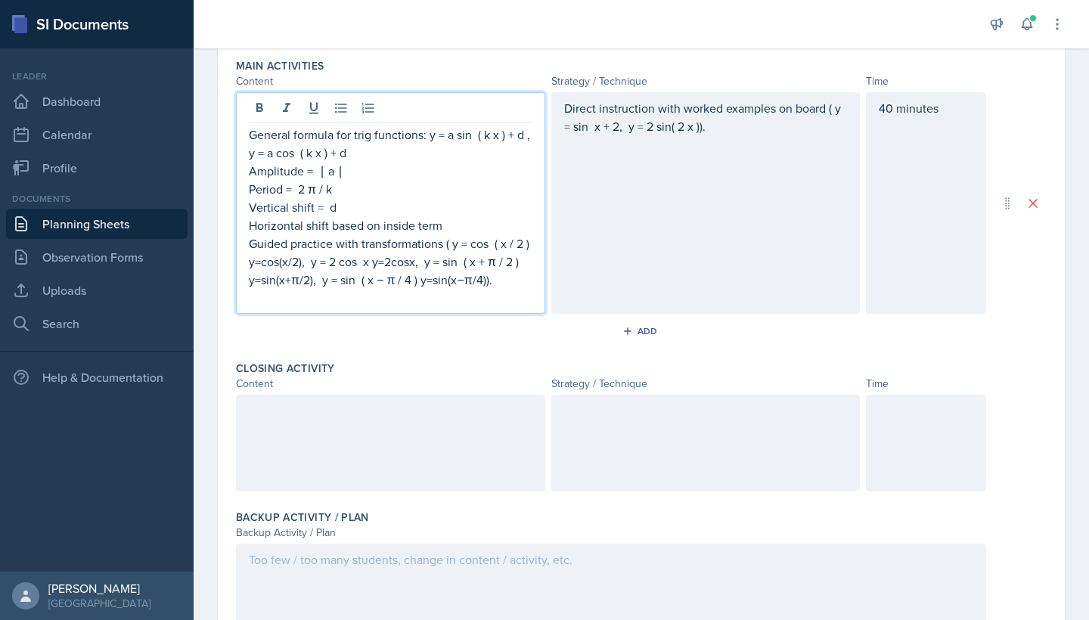
click at [249, 135] on p "General formula for trig functions: y = a sin ⁡ ( k x ) + d , y = a cos ⁡ ( k x…" at bounding box center [391, 144] width 284 height 36
click at [250, 245] on p "Guided practice with transformations ( y = cos ⁡ ( x / 2 ) y=cos(x/2), y = 2 co…" at bounding box center [391, 262] width 284 height 54
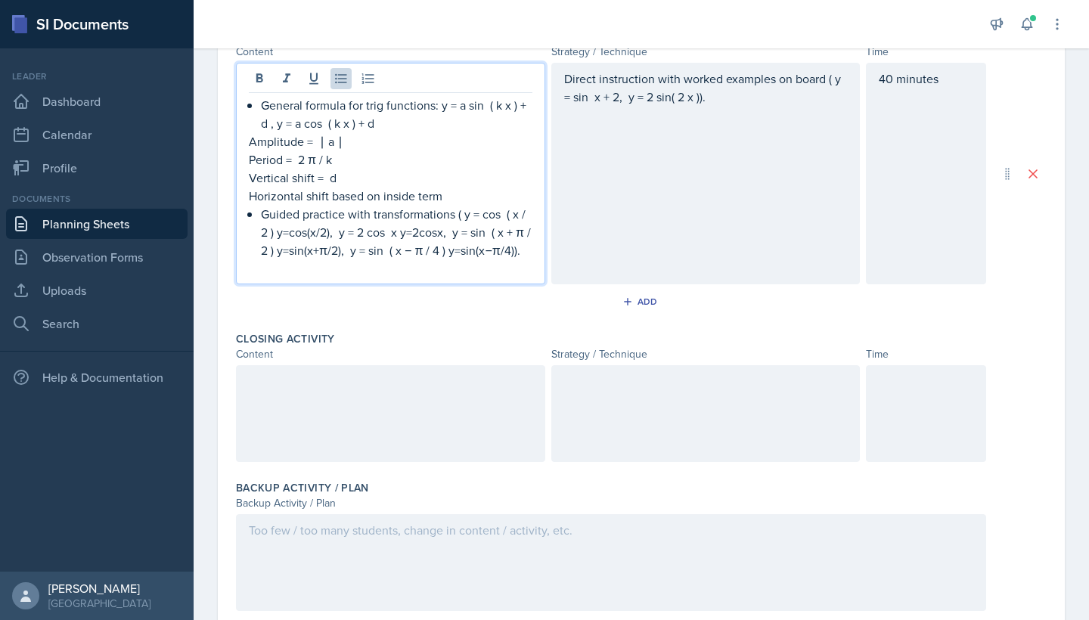
scroll to position [514, 0]
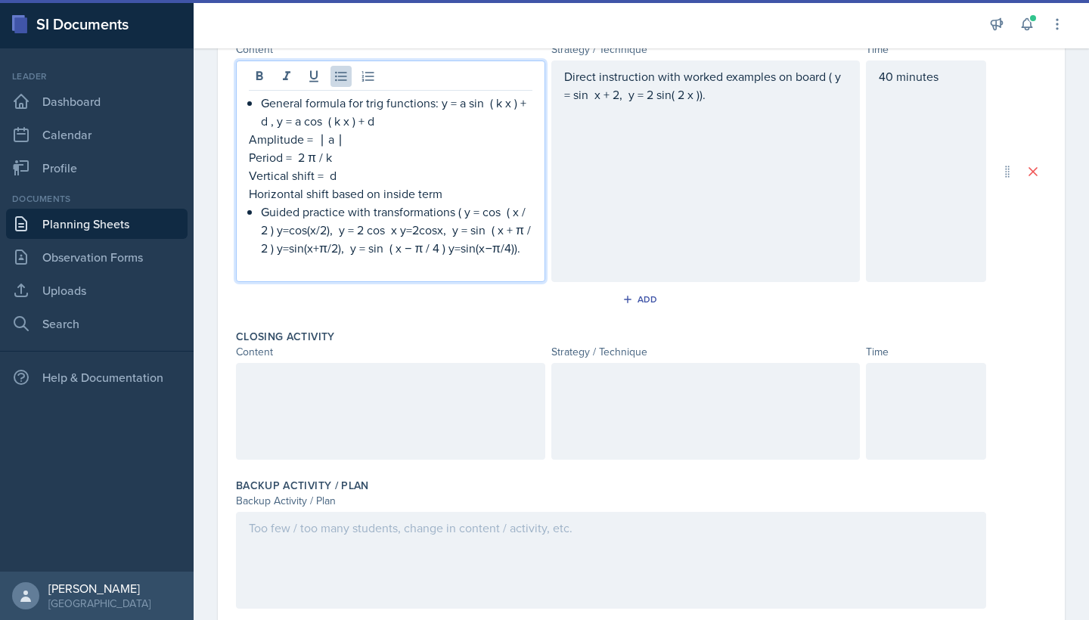
click at [328, 233] on p "Guided practice with transformations ( y = cos ⁡ ( x / 2 ) y=cos(x/2), y = 2 co…" at bounding box center [397, 230] width 272 height 54
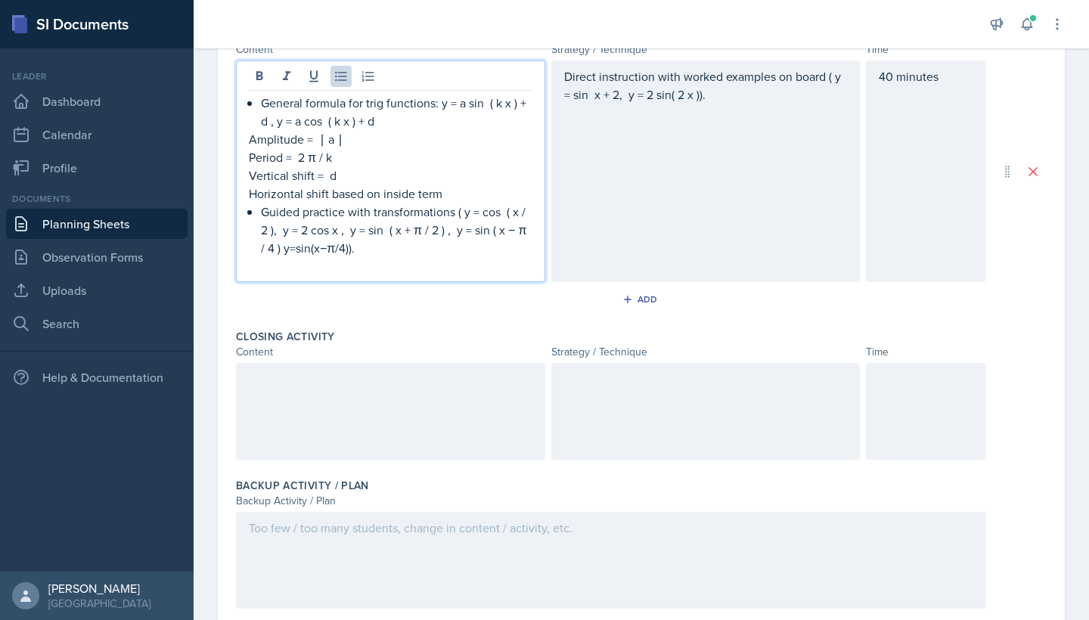
click at [345, 249] on p "Guided practice with transformations ( y = cos ⁡ ( x / 2 ), y = 2 cos x , y = s…" at bounding box center [397, 230] width 272 height 54
click at [322, 251] on p "Guided practice with transformations ( y = cos ⁡ ( x / 2 ), y = 2 cos x , y = s…" at bounding box center [397, 230] width 272 height 54
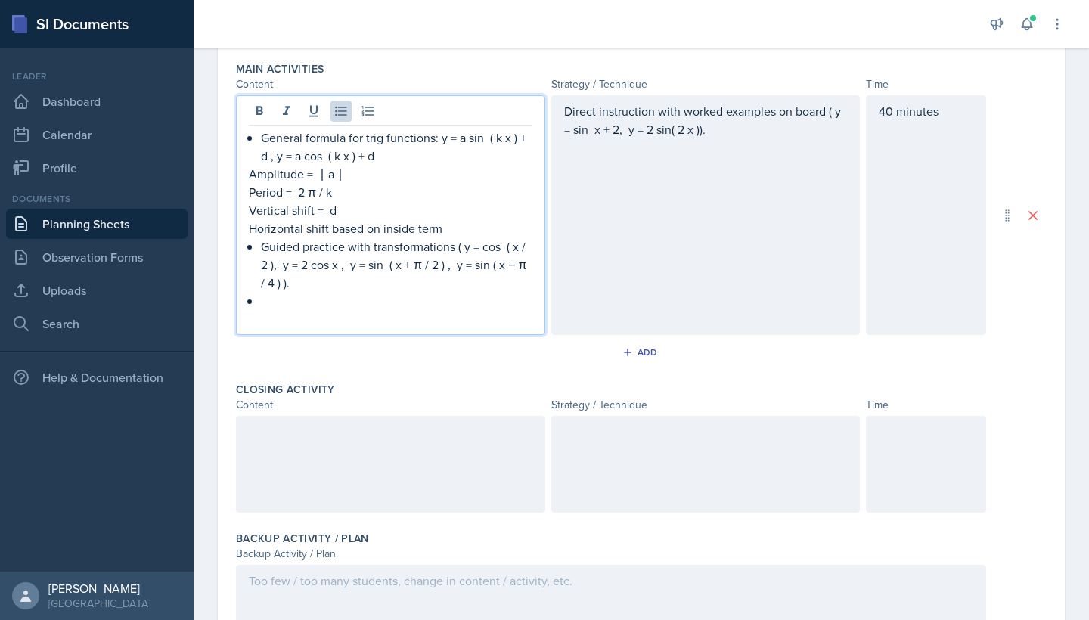
scroll to position [478, 0]
click at [721, 136] on p "Direct instruction with worked examples on board ( y = sin ⁡ x + 2, y = 2 sin( …" at bounding box center [706, 121] width 284 height 36
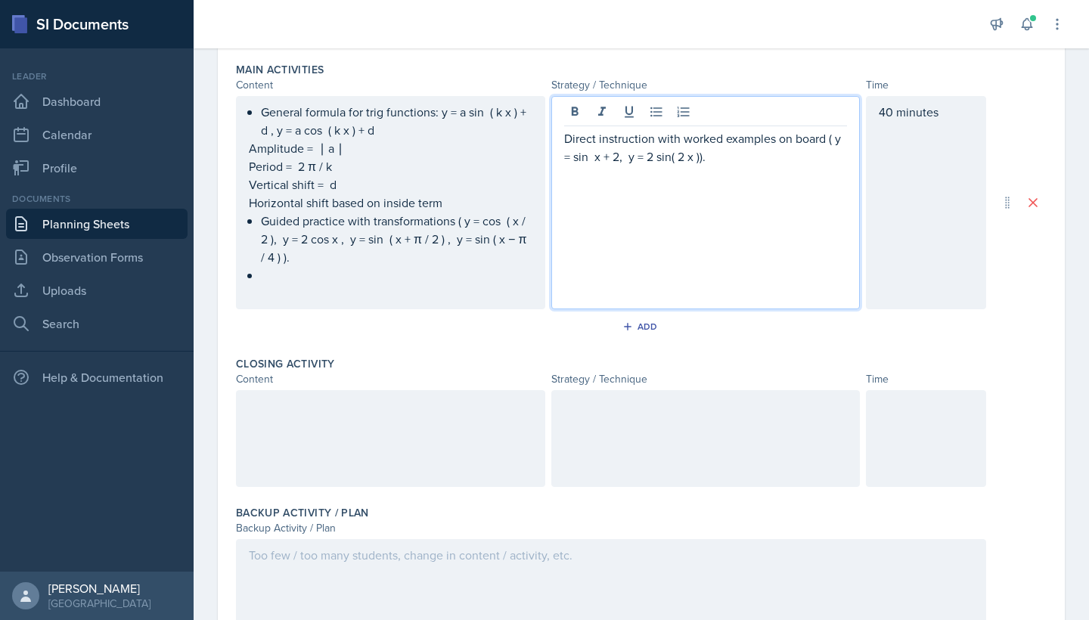
click at [565, 137] on p "Direct instruction with worked examples on board ( y = sin ⁡ x + 2, y = 2 sin( …" at bounding box center [706, 147] width 284 height 36
click at [750, 159] on p "Direct instruction with worked examples on board ( y = sin ⁡ x + 2, y = 2 sin( …" at bounding box center [712, 147] width 272 height 36
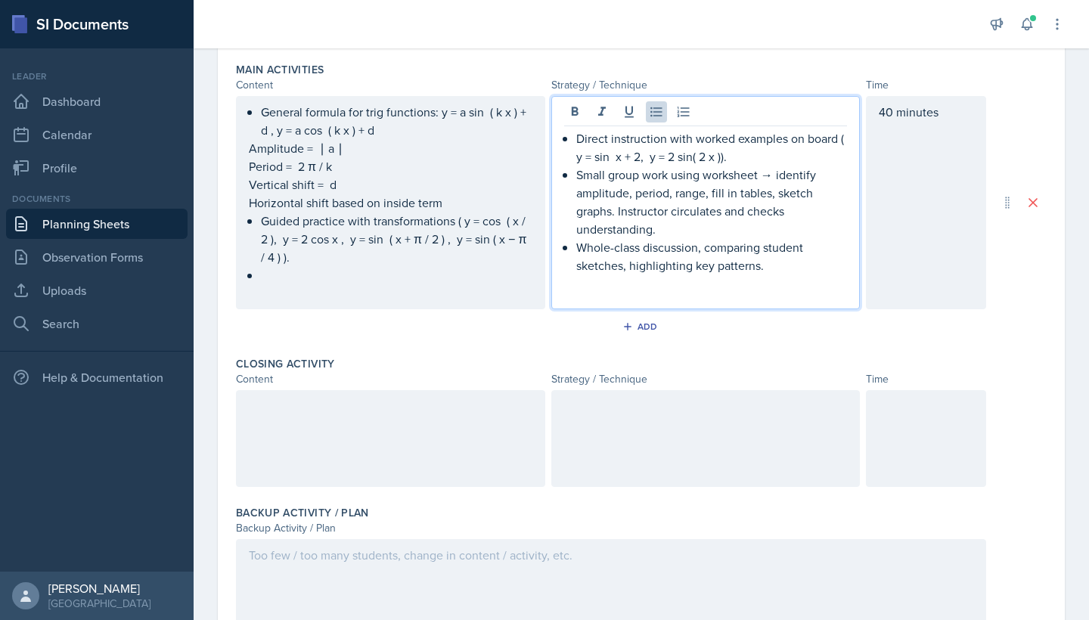
click at [275, 281] on ul "Guided practice with transformations ( y = cos ⁡ ( x / 2 ), y = 2 cos x , y = s…" at bounding box center [397, 248] width 272 height 73
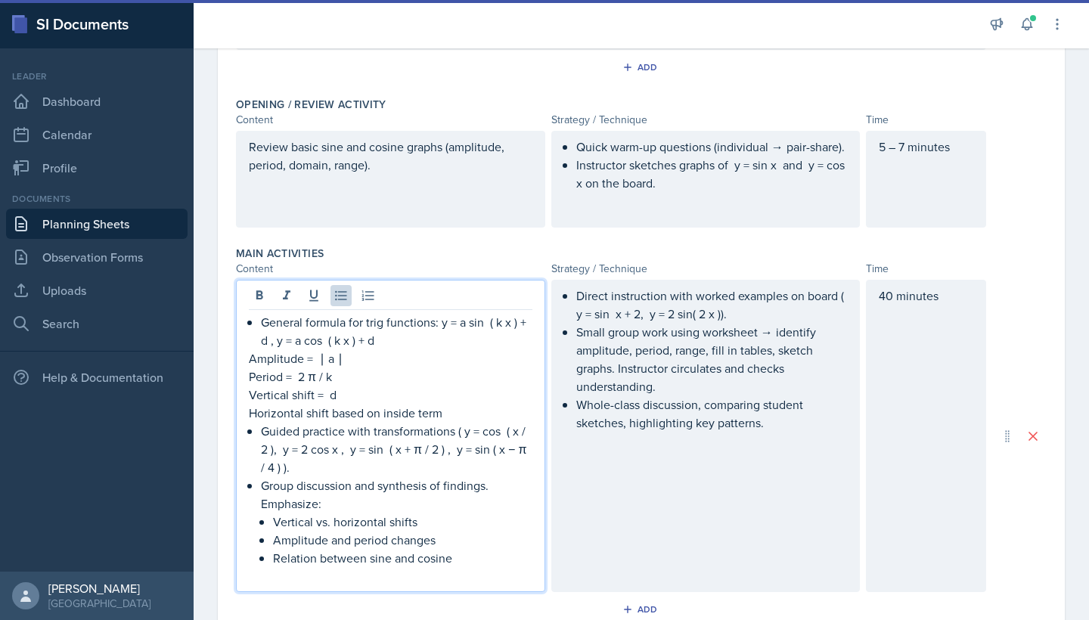
scroll to position [284, 0]
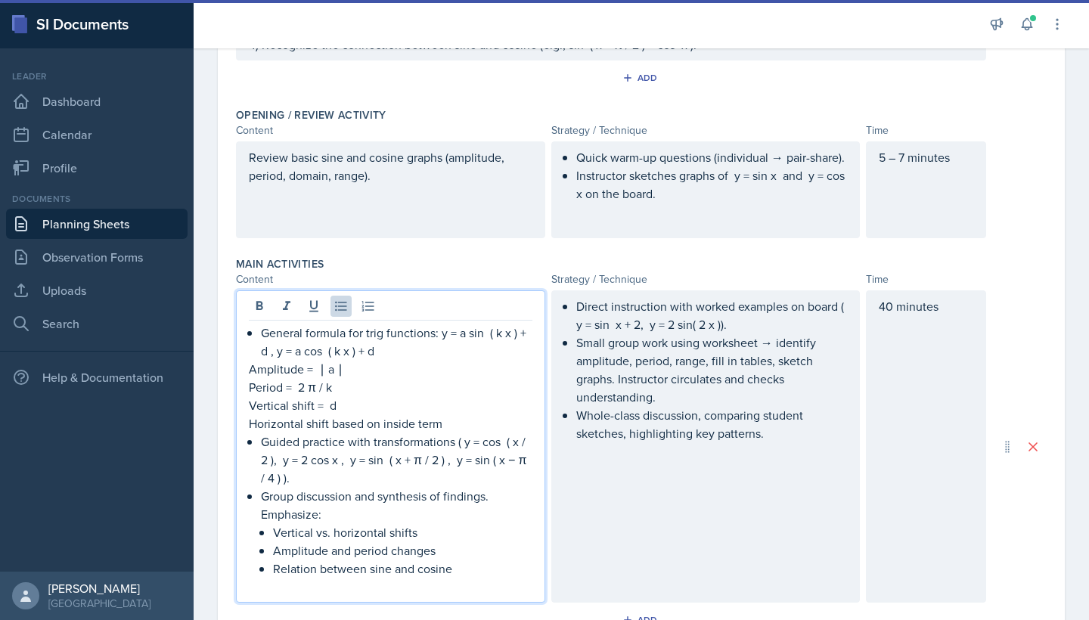
click at [903, 160] on div "5 – 7 minutes" at bounding box center [926, 189] width 120 height 97
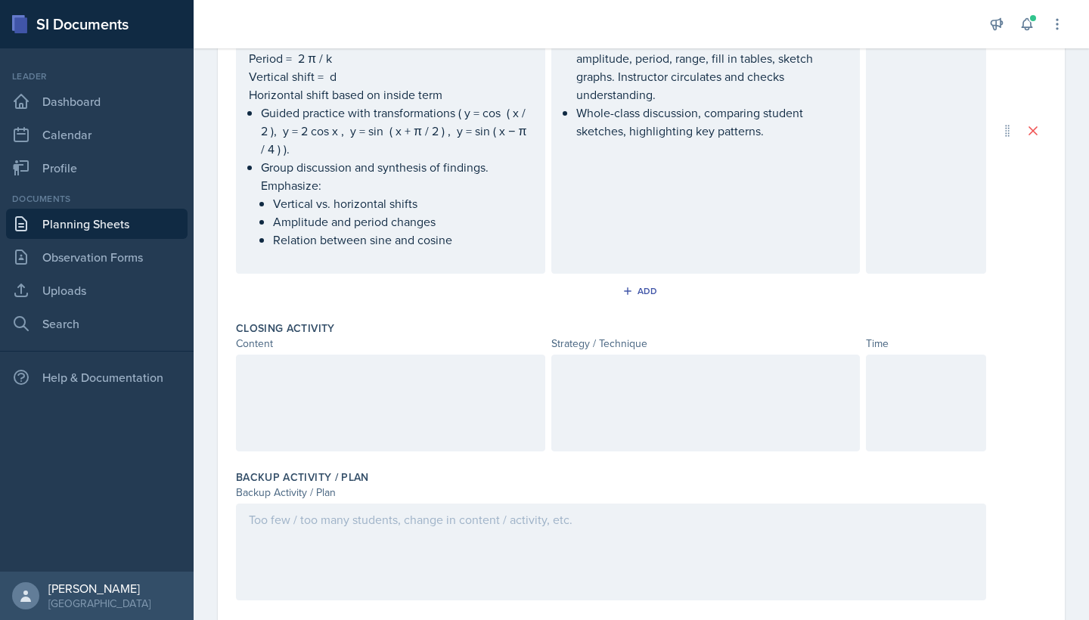
scroll to position [611, 0]
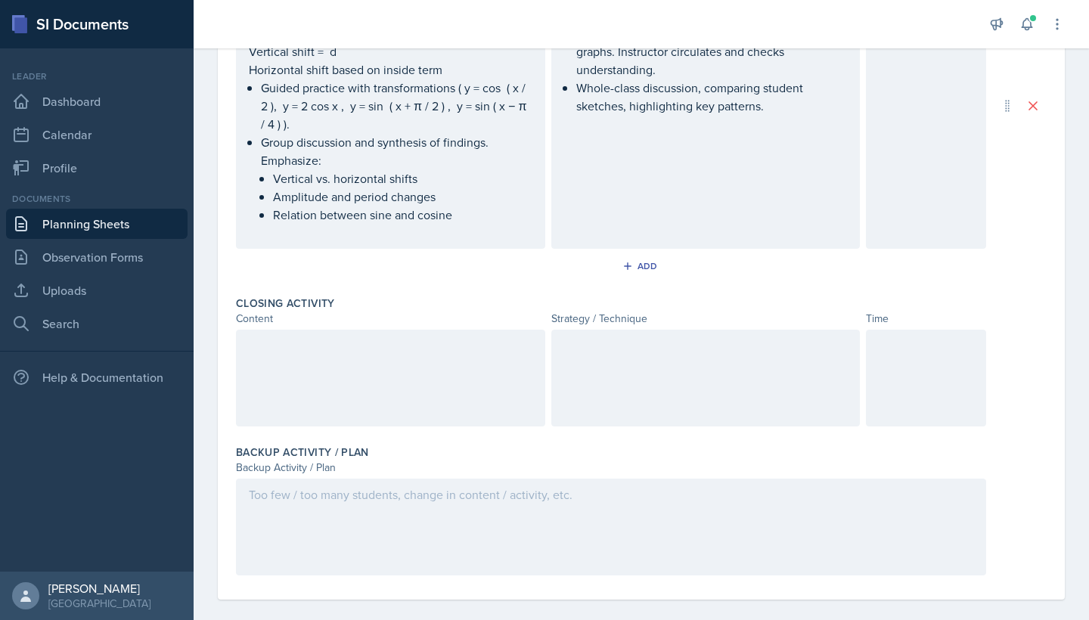
click at [916, 364] on div at bounding box center [926, 378] width 120 height 97
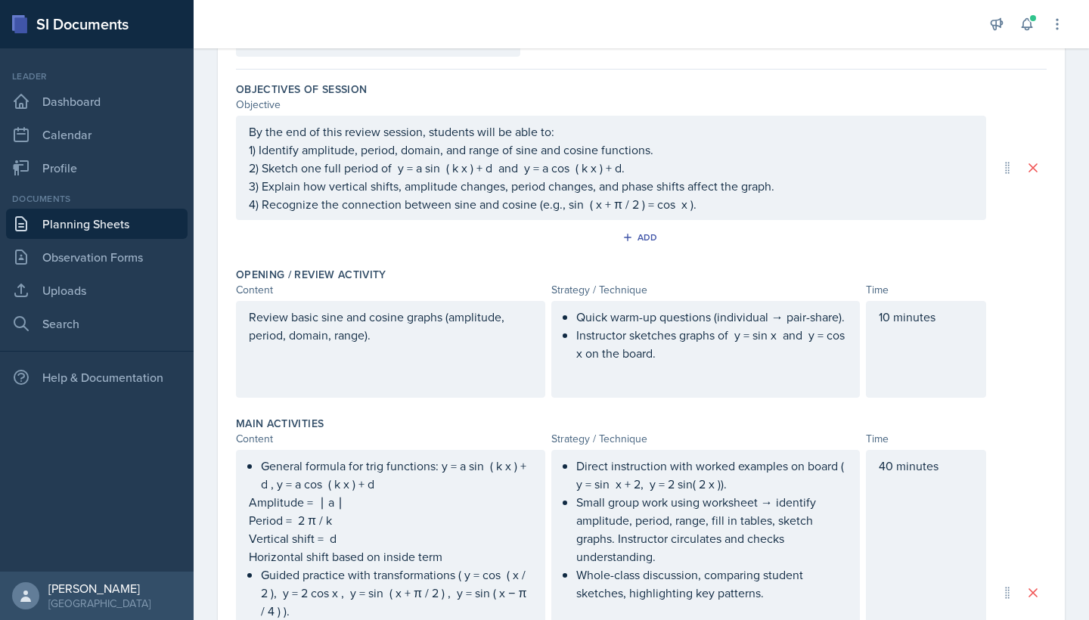
scroll to position [108, 0]
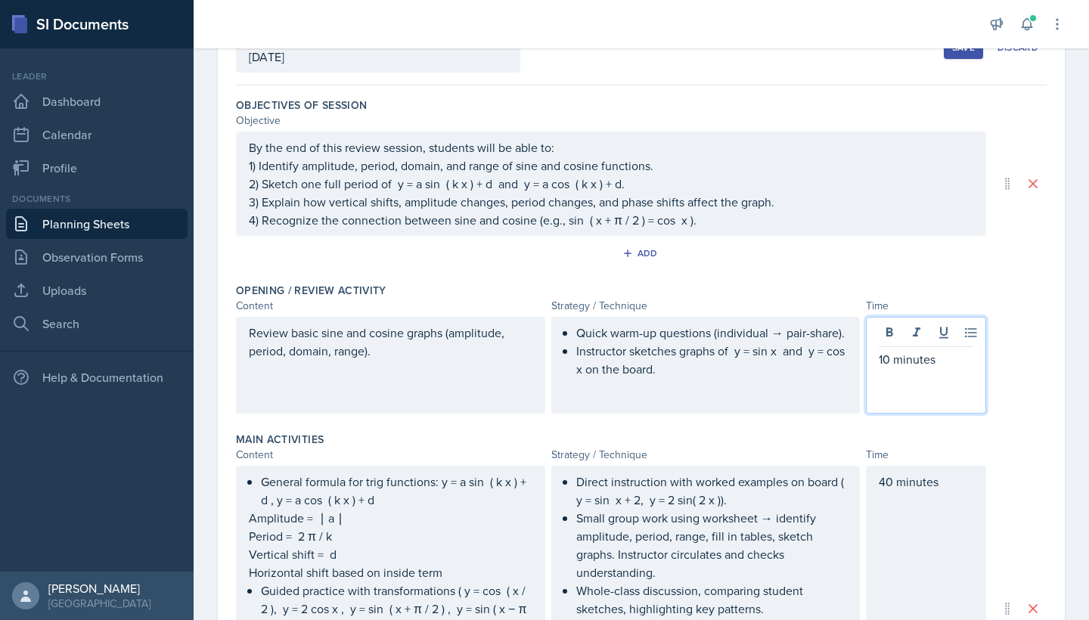
click at [938, 344] on div "10 minutes" at bounding box center [926, 365] width 120 height 97
drag, startPoint x: 942, startPoint y: 366, endPoint x: 851, endPoint y: 366, distance: 90.8
click at [851, 366] on div "Review basic sine and cosine graphs (amplitude, period, domain, range). Quick w…" at bounding box center [611, 365] width 750 height 97
copy p "10 minutes"
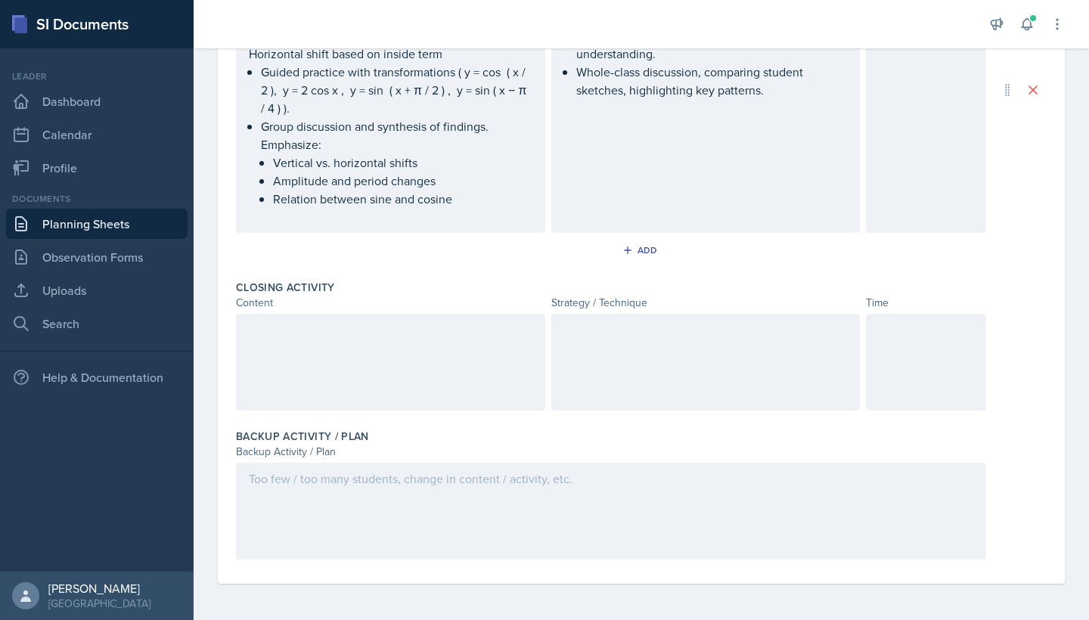
scroll to position [627, 0]
click at [898, 353] on div at bounding box center [926, 362] width 120 height 97
click at [306, 356] on div at bounding box center [390, 362] width 309 height 97
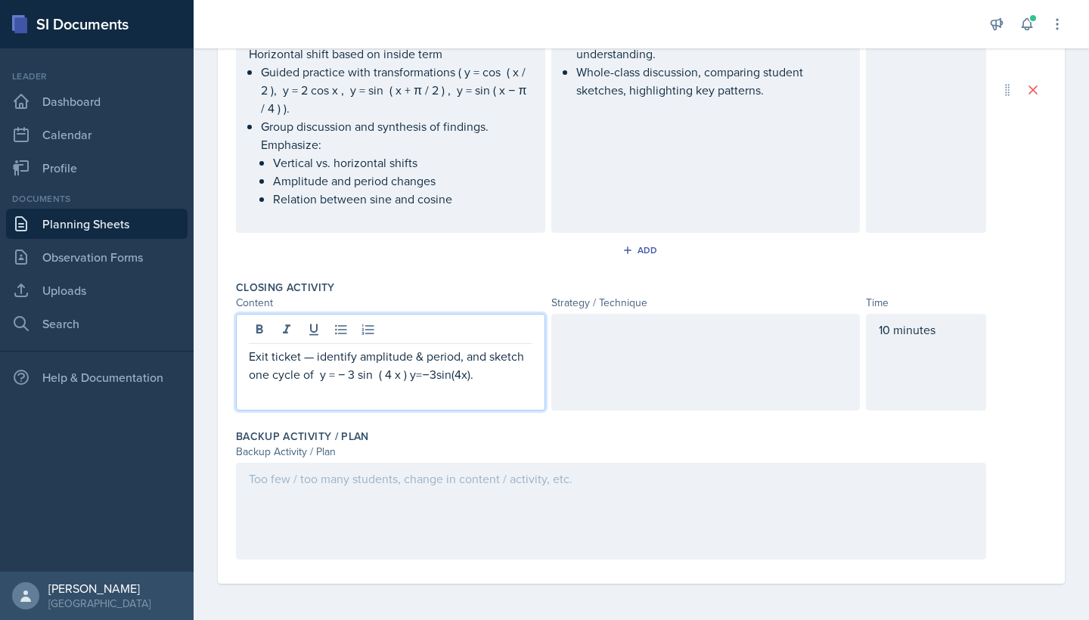
click at [315, 356] on p "Exit ticket — identify amplitude & period, and sketch one cycle of y = − 3 sin …" at bounding box center [391, 365] width 284 height 36
click at [468, 374] on p "Exit ticket : identify amplitude & period, and sketch one cycle of y = − 3 sin …" at bounding box center [391, 365] width 284 height 36
click at [595, 363] on div at bounding box center [706, 362] width 309 height 97
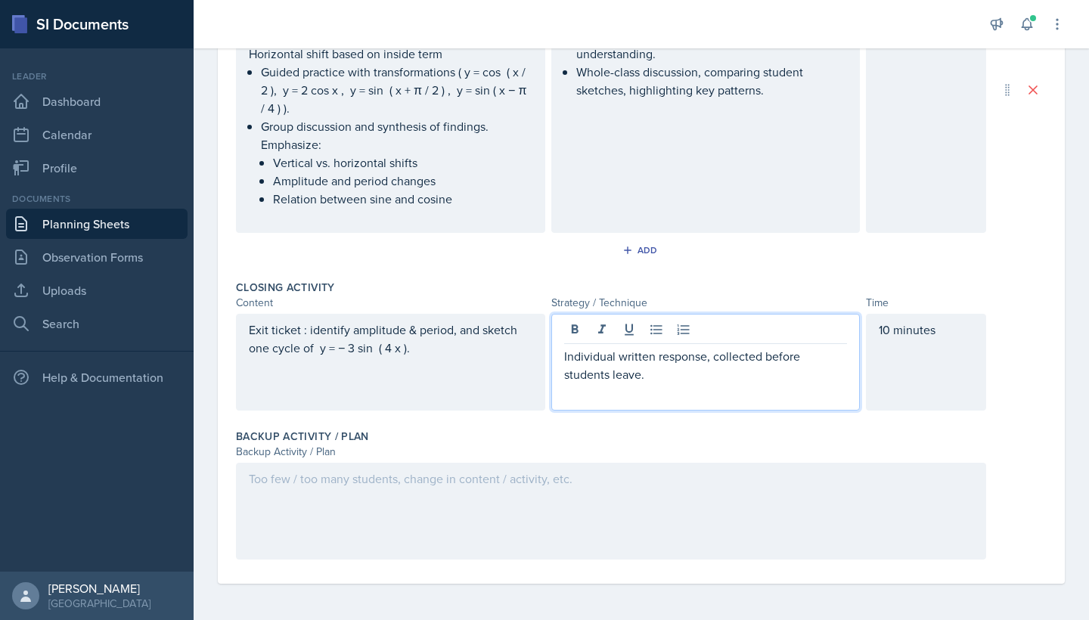
scroll to position [0, 0]
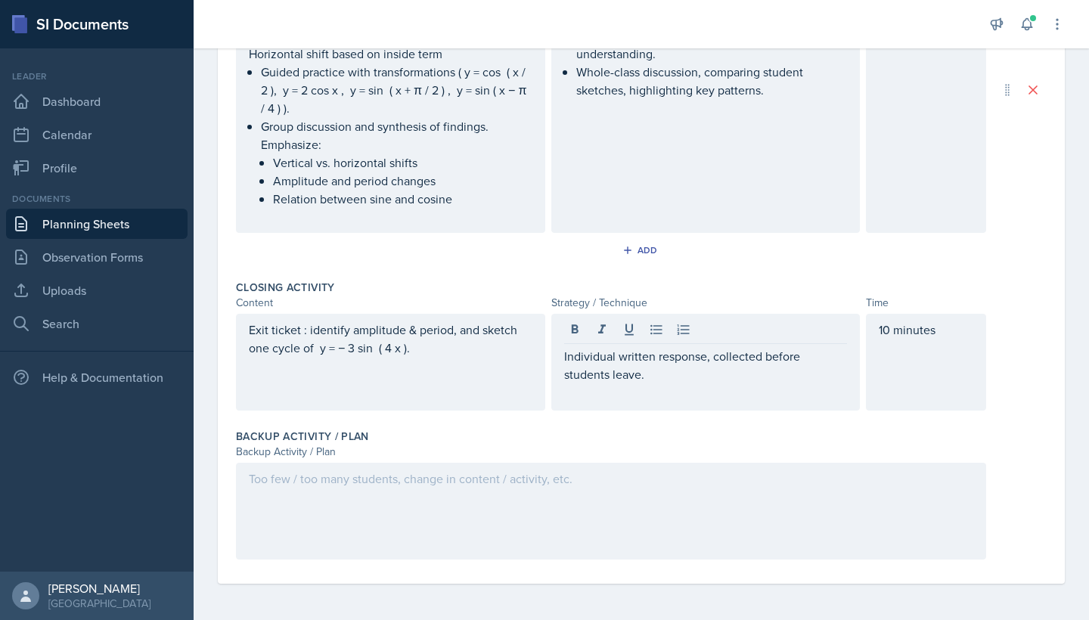
click at [444, 496] on div at bounding box center [611, 511] width 750 height 97
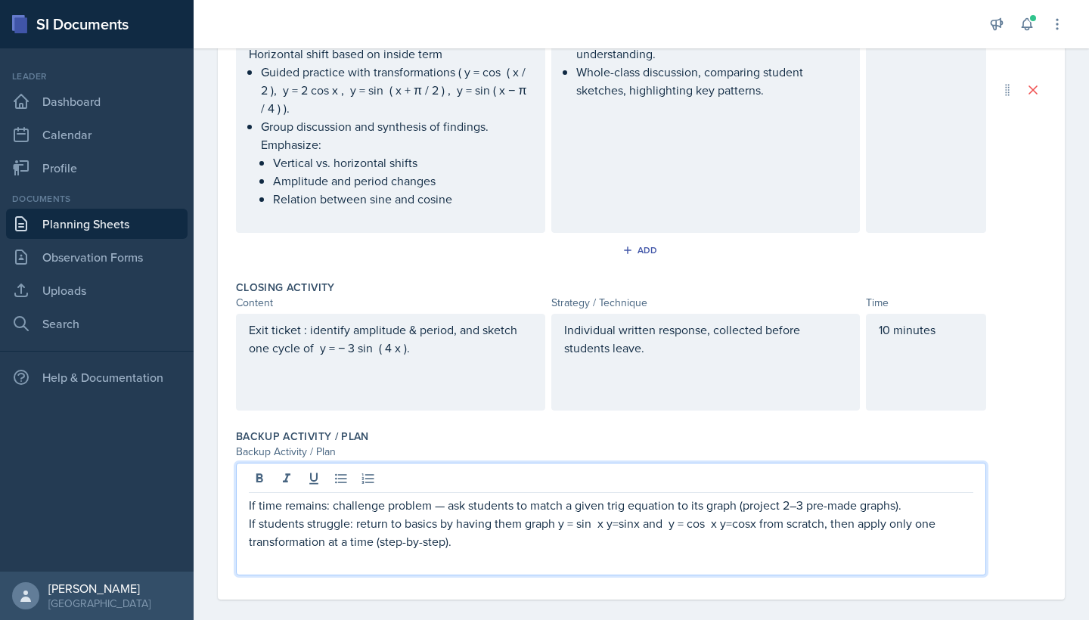
click at [642, 523] on p "If students struggle: return to basics by having them graph y = sin ⁡ x y=sinx …" at bounding box center [611, 532] width 725 height 36
click at [729, 528] on p "If students struggle: return to basics by having them graph y = sin ⁡ x and y =…" at bounding box center [611, 532] width 725 height 36
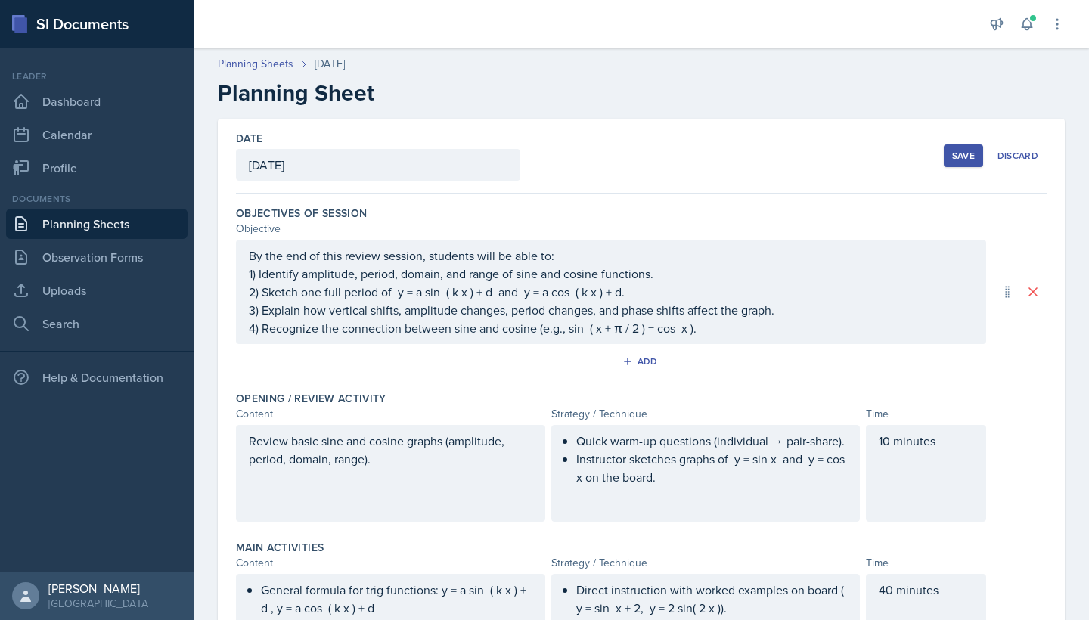
click at [963, 159] on div "Save" at bounding box center [963, 156] width 23 height 12
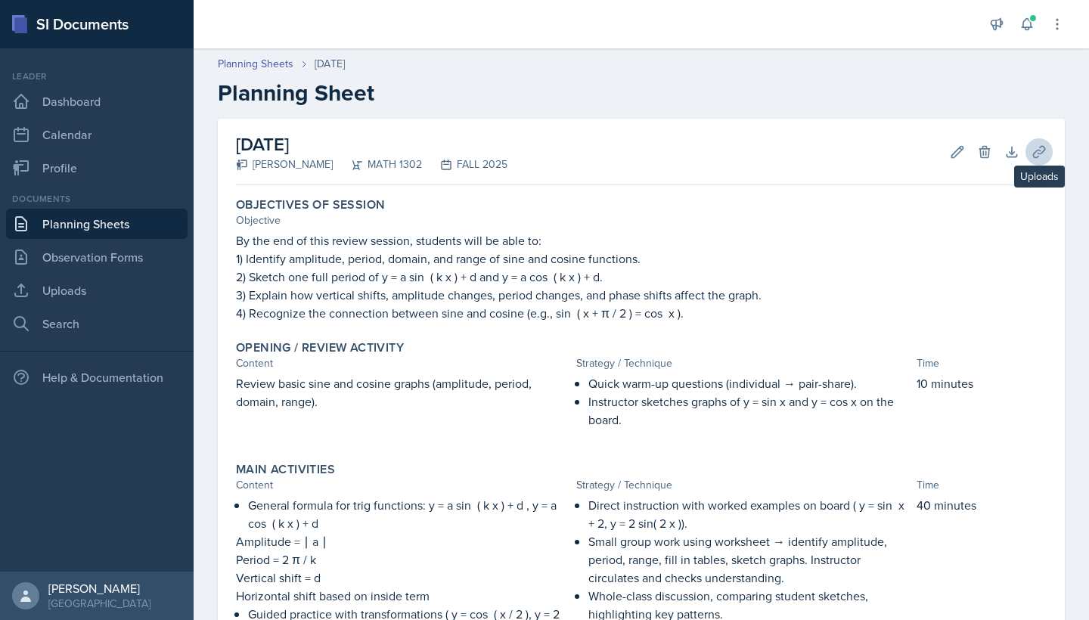
click at [1037, 154] on icon at bounding box center [1039, 152] width 15 height 15
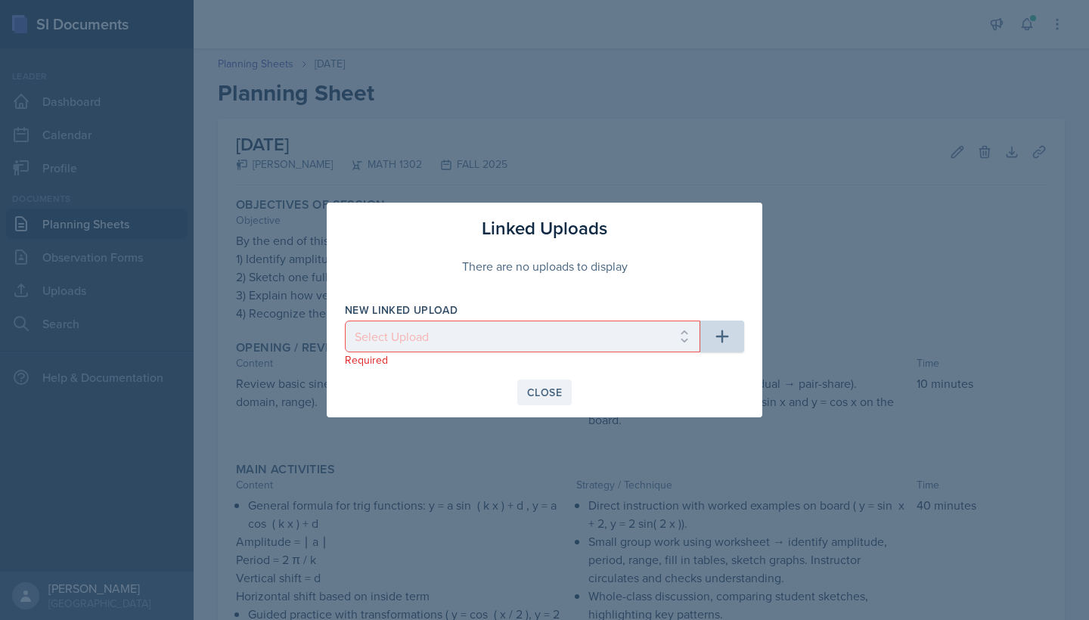
click at [543, 396] on div "Close" at bounding box center [544, 393] width 35 height 12
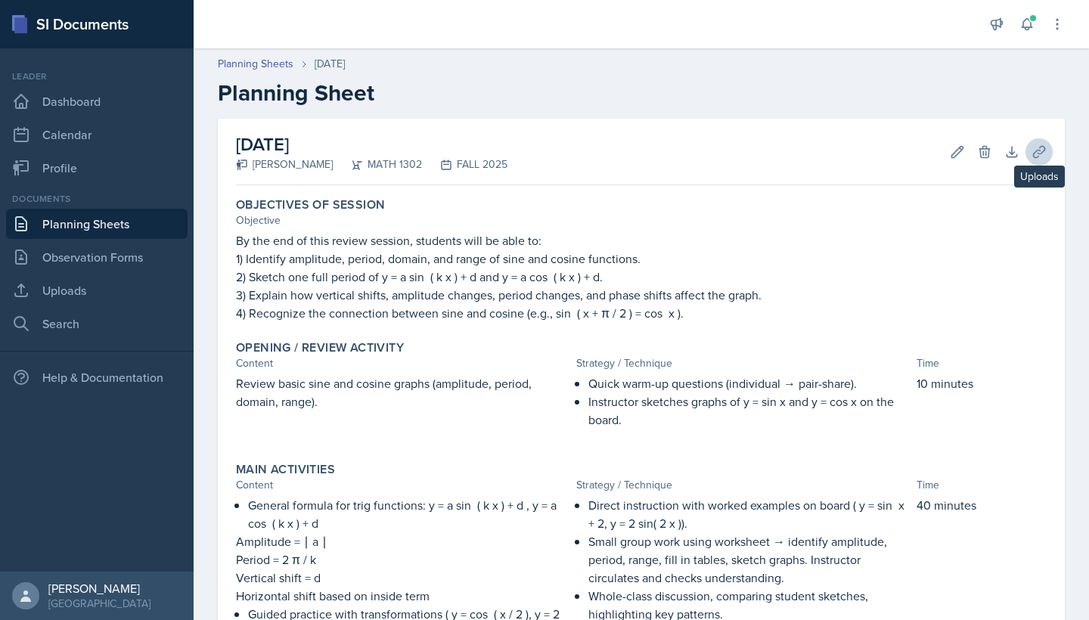
click at [1039, 151] on icon at bounding box center [1039, 152] width 15 height 15
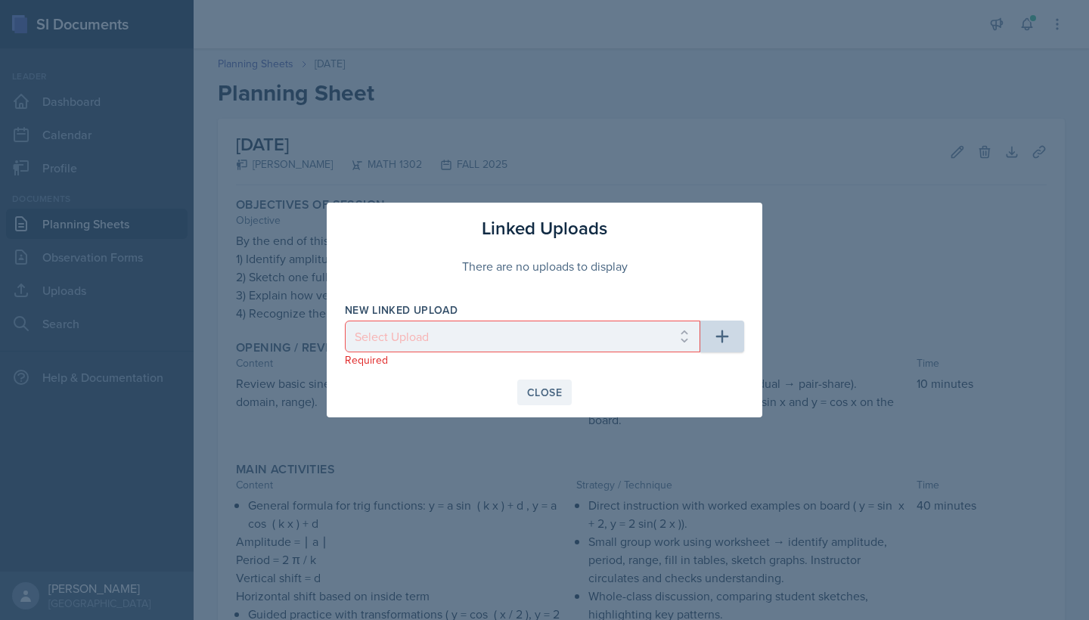
click at [552, 390] on div "Close" at bounding box center [544, 393] width 35 height 12
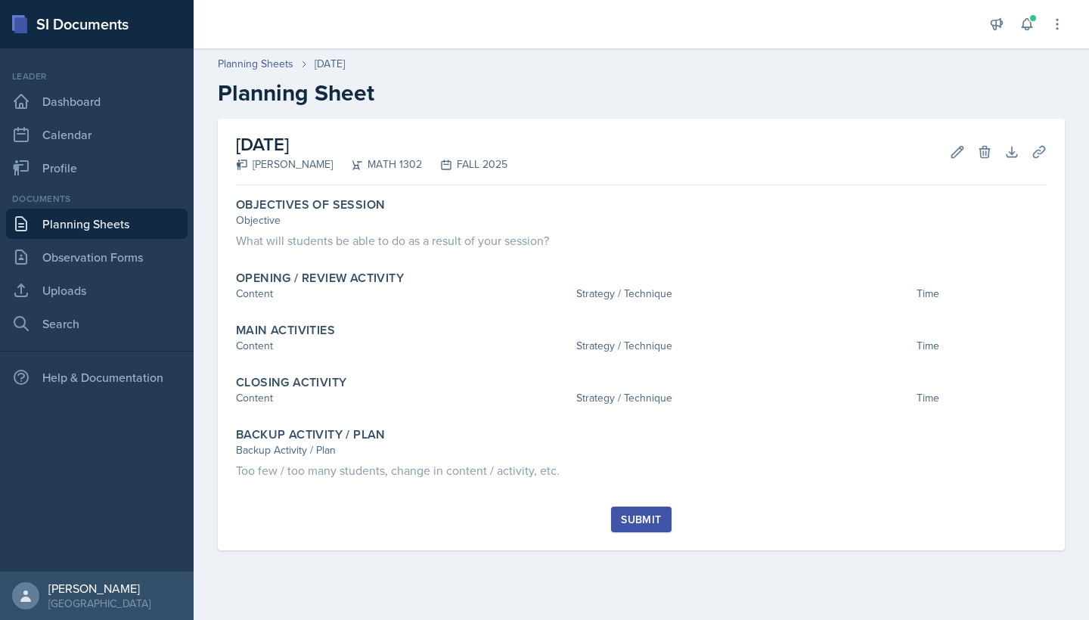
click at [116, 227] on link "Planning Sheets" at bounding box center [97, 224] width 182 height 30
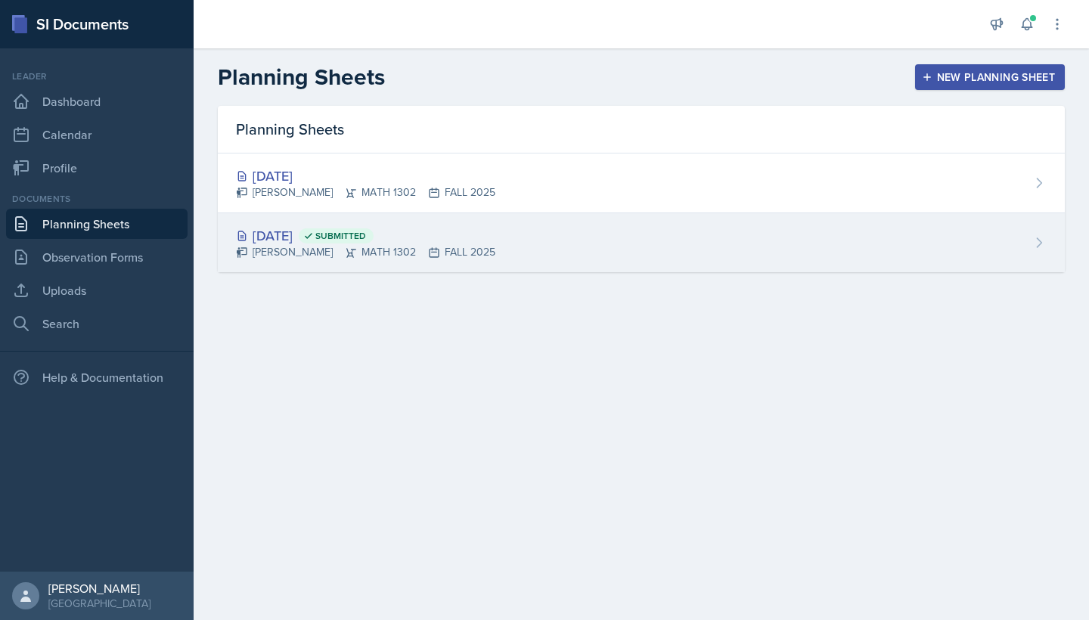
click at [312, 237] on div "Sep 14th, 2025 Submitted" at bounding box center [365, 235] width 259 height 20
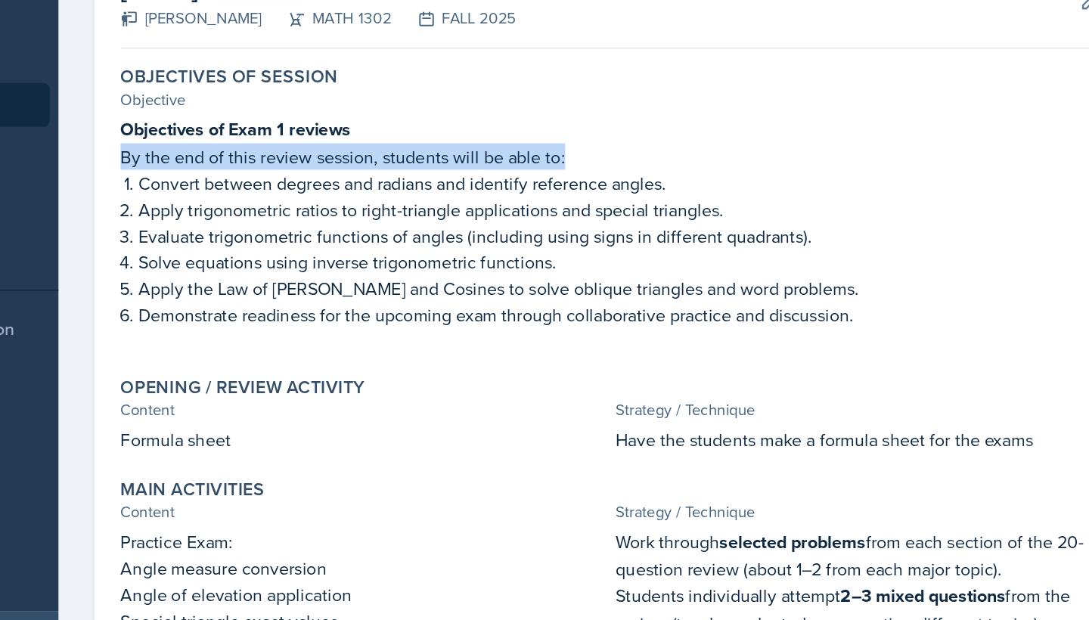
drag, startPoint x: 85, startPoint y: 110, endPoint x: 414, endPoint y: 113, distance: 329.1
click at [414, 250] on p "By the end of this review session, students will be able to:" at bounding box center [641, 259] width 811 height 18
copy p "By the end of this review session, students will be able to:"
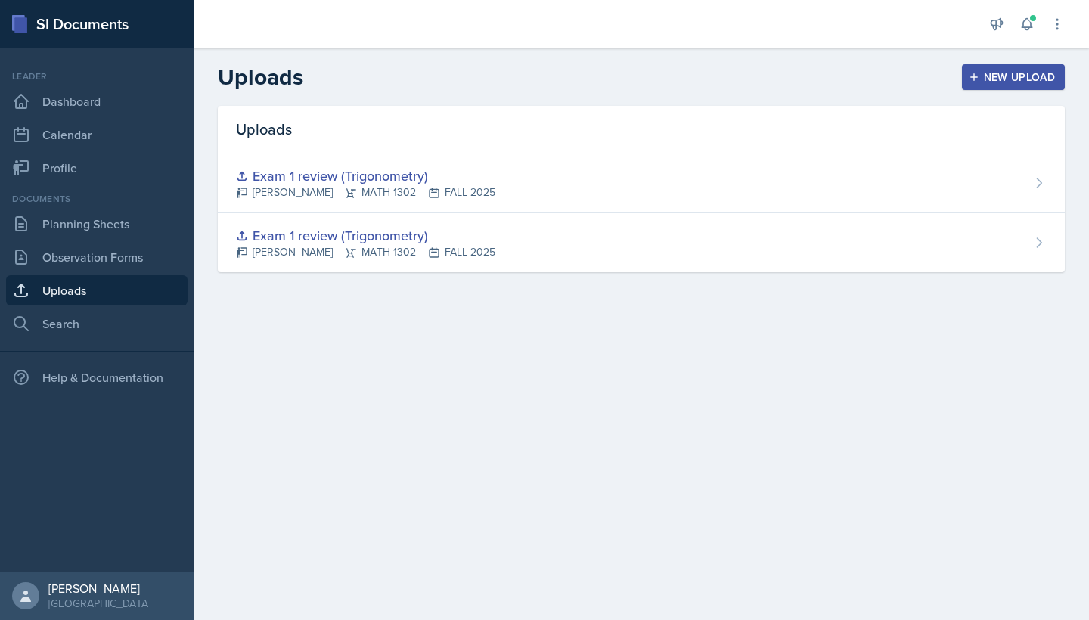
click at [1027, 73] on div "New Upload" at bounding box center [1014, 77] width 84 height 12
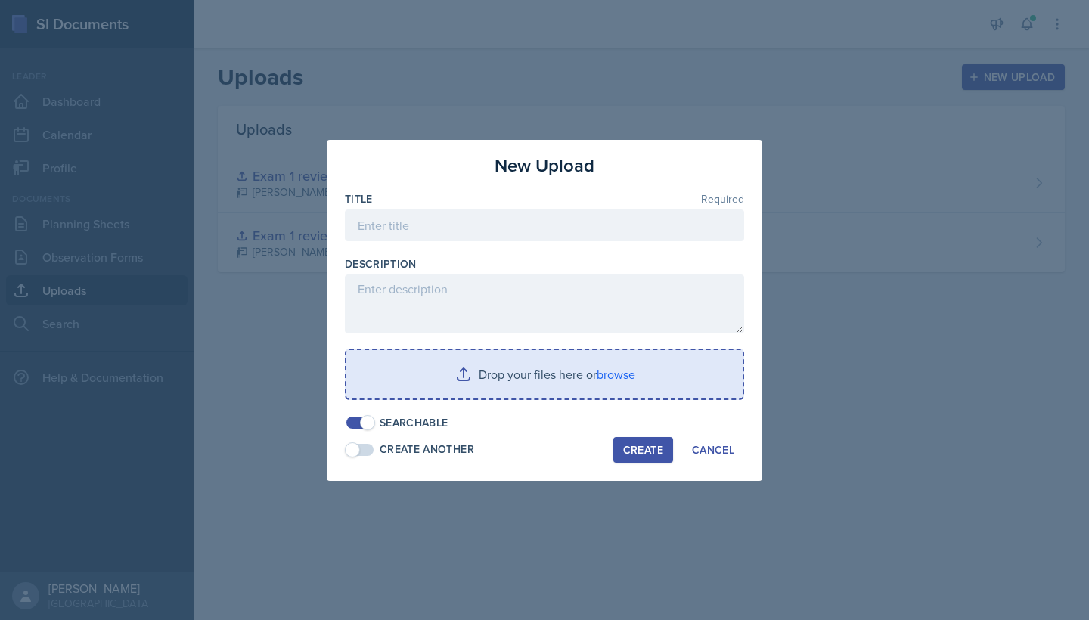
click at [617, 379] on input "file" at bounding box center [544, 374] width 396 height 48
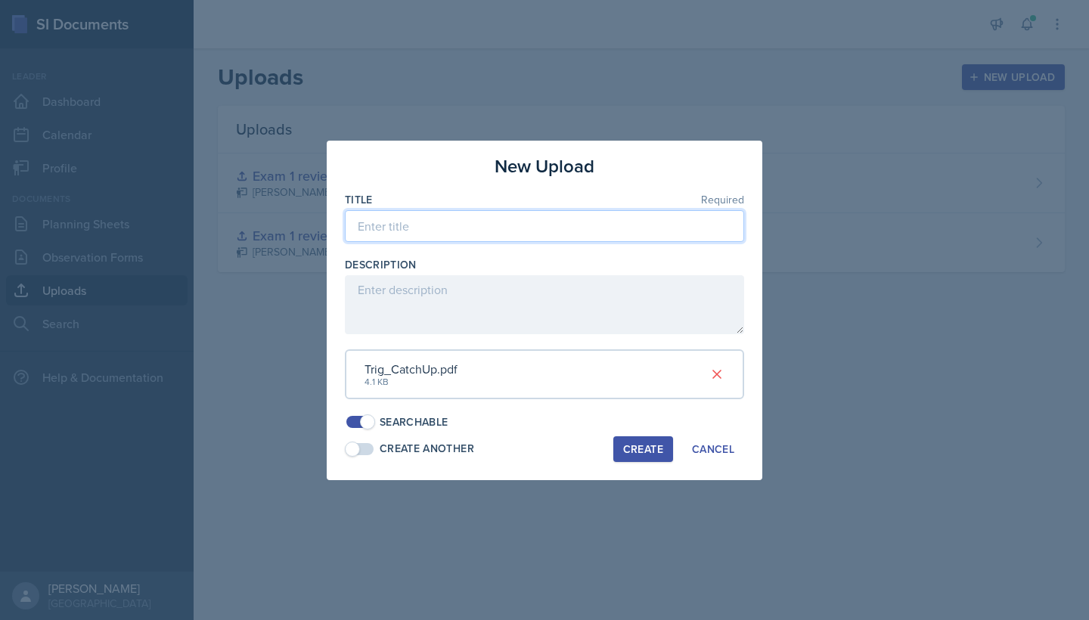
click at [411, 227] on input at bounding box center [544, 226] width 399 height 32
type input "Trig Catch Up"
click at [641, 446] on div "Create" at bounding box center [643, 449] width 40 height 12
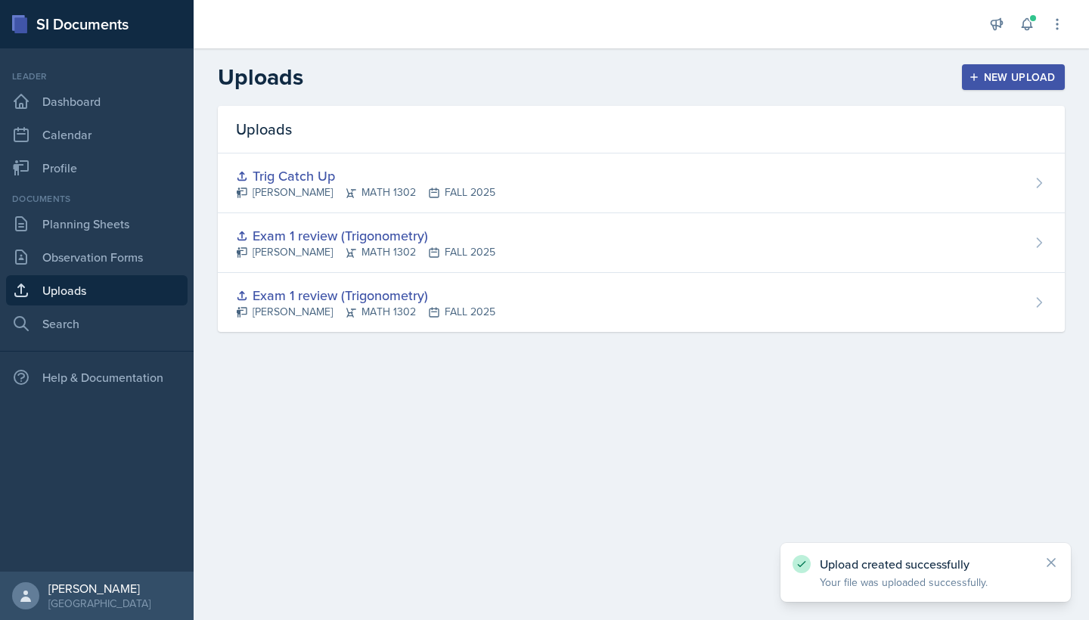
click at [592, 489] on main "Uploads New Upload Uploads Trig Catch Up Mahla Bagerpour MATH 1302 FALL 2025 Ex…" at bounding box center [642, 334] width 896 height 572
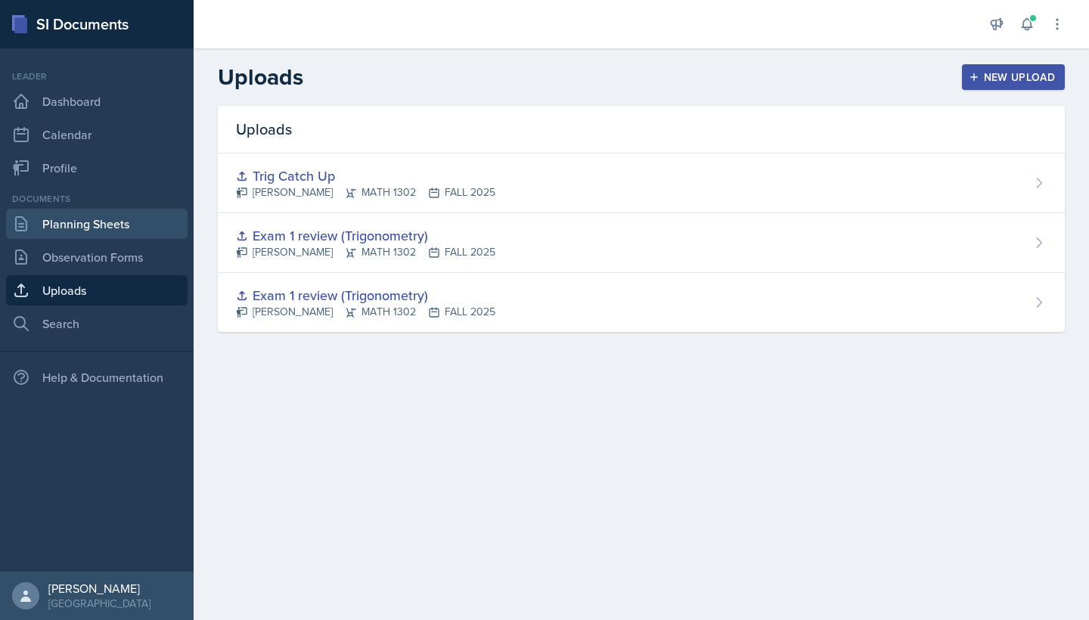
click at [92, 226] on link "Planning Sheets" at bounding box center [97, 224] width 182 height 30
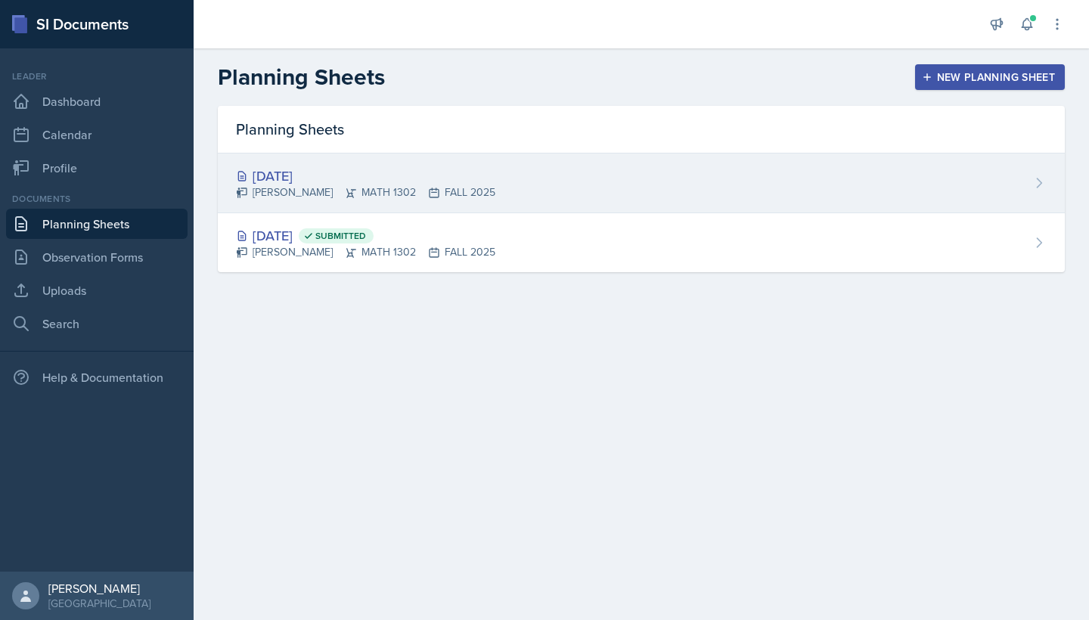
click at [343, 187] on div "Mahla Bagerpour MATH 1302 FALL 2025" at bounding box center [365, 193] width 259 height 16
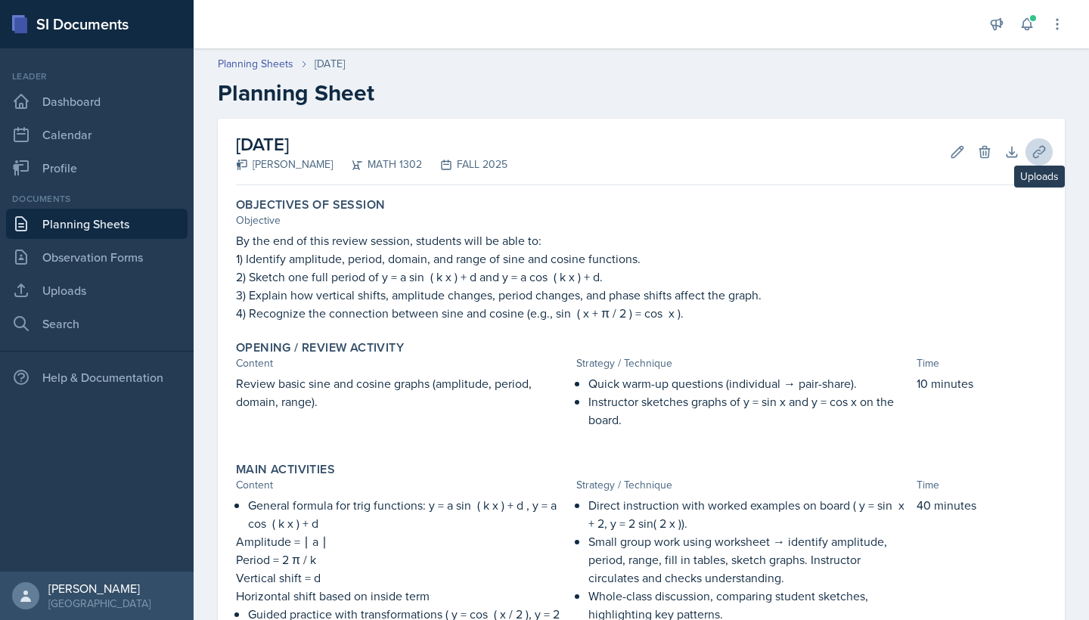
click at [1033, 154] on icon at bounding box center [1039, 152] width 15 height 15
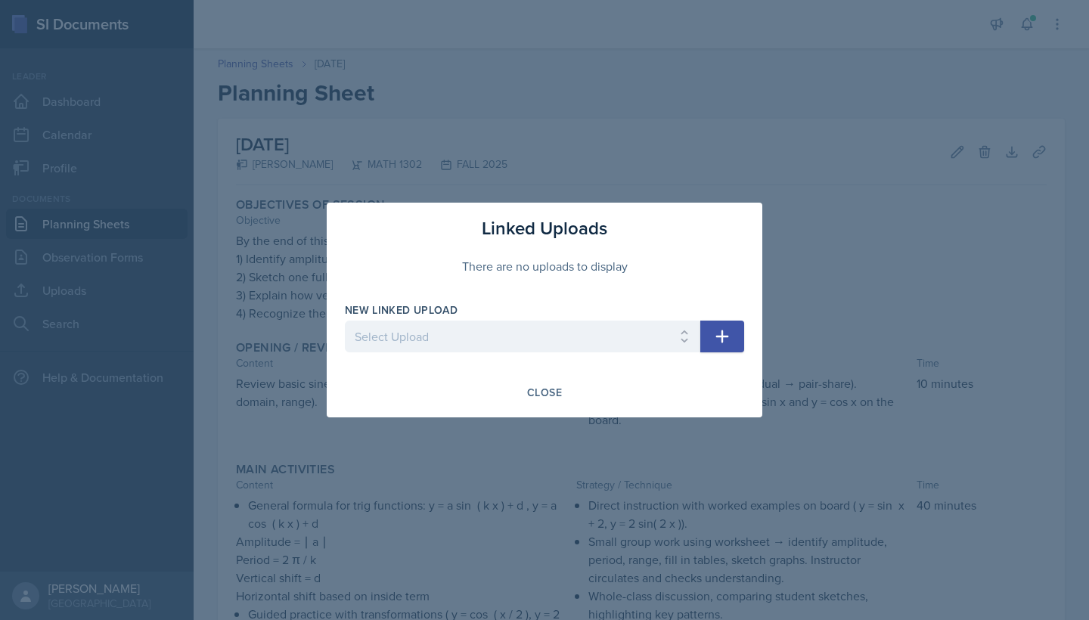
click at [729, 337] on icon "button" at bounding box center [722, 337] width 18 height 18
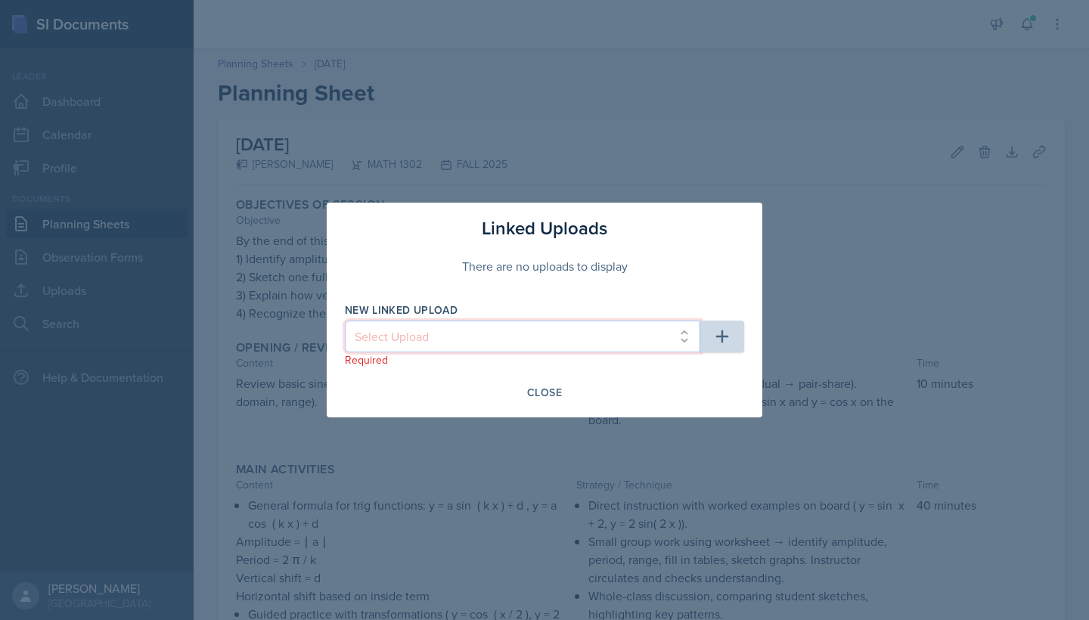
select select "3651aff2-b0db-4141-9206-85e6b119ed34"
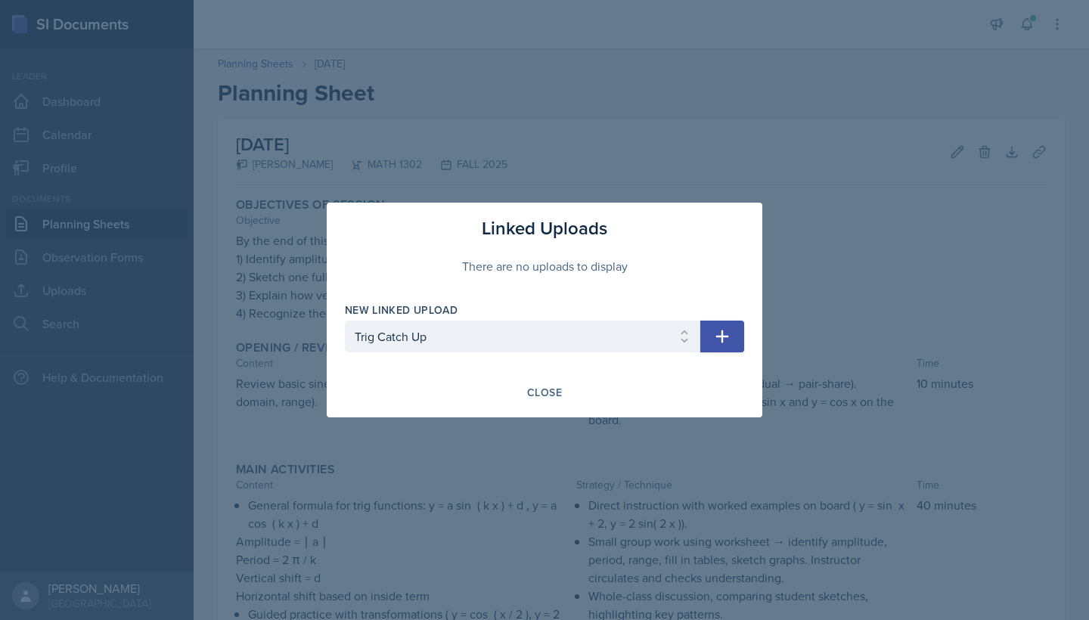
click at [726, 346] on button "button" at bounding box center [723, 337] width 44 height 32
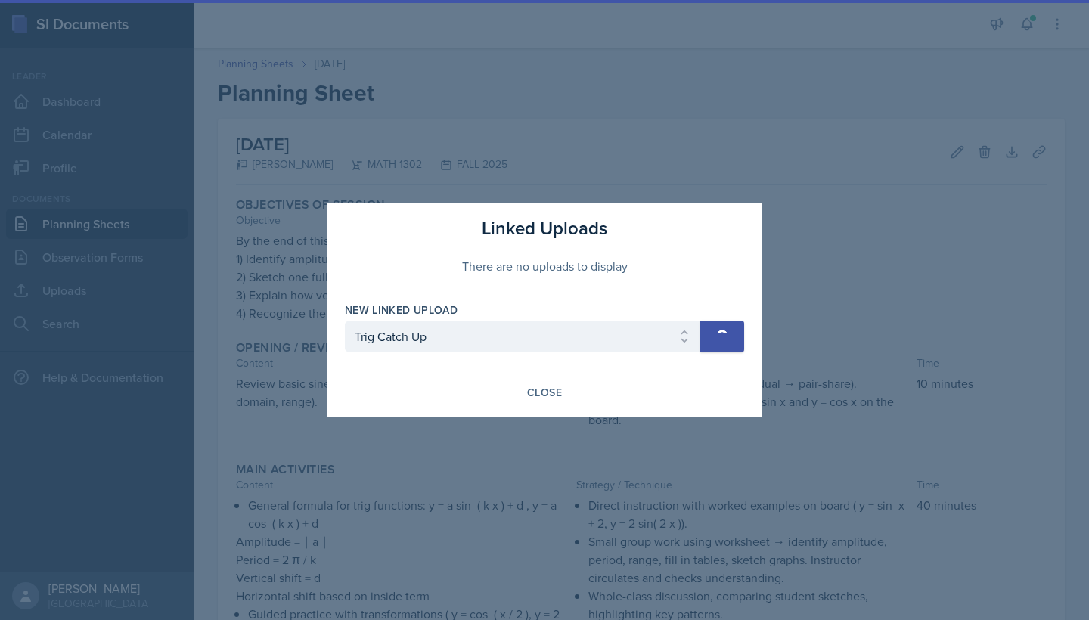
select select
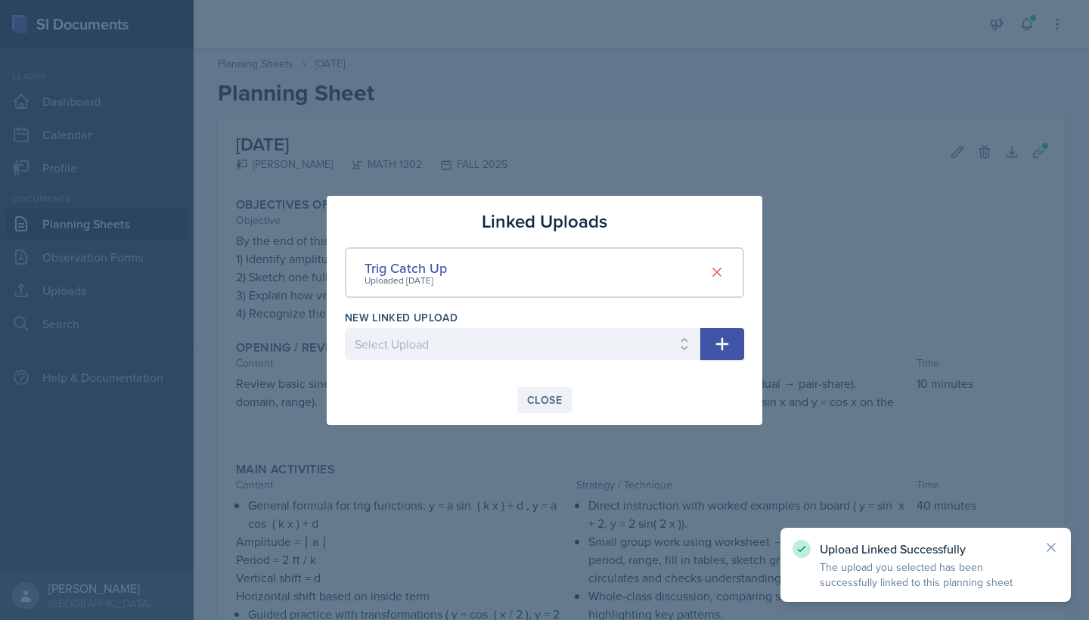
click at [536, 396] on div "Close" at bounding box center [544, 400] width 35 height 12
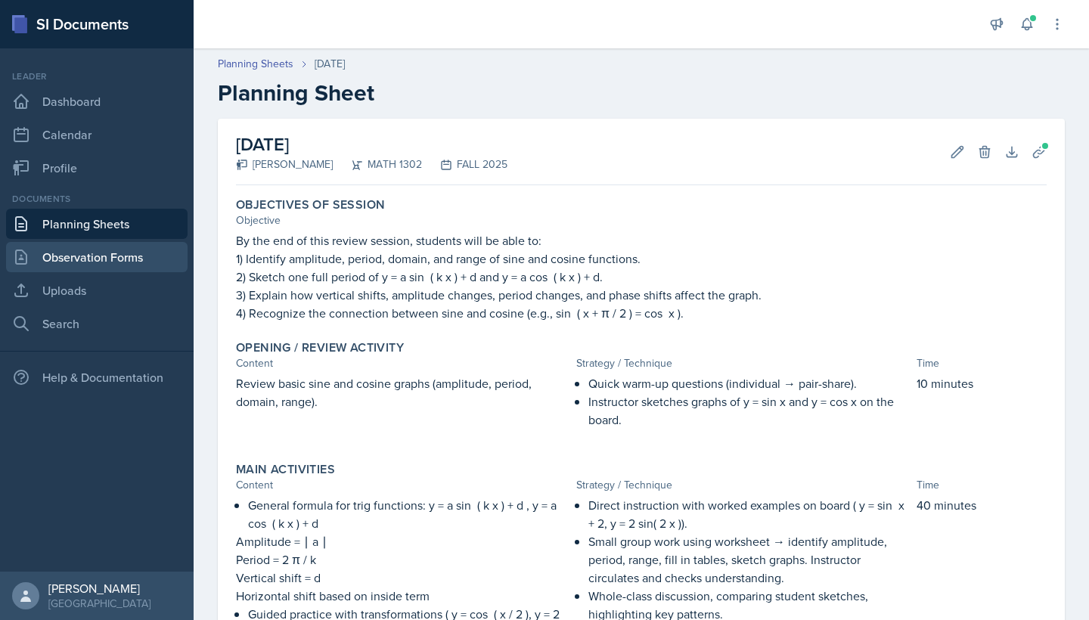
click at [105, 256] on link "Observation Forms" at bounding box center [97, 257] width 182 height 30
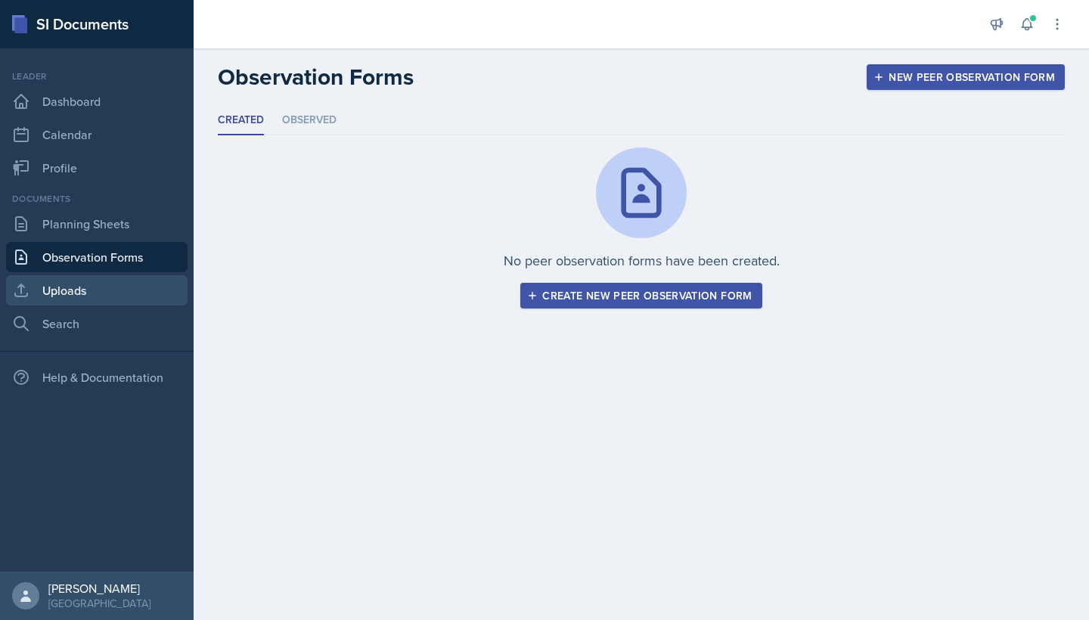
click at [69, 287] on link "Uploads" at bounding box center [97, 290] width 182 height 30
